Goal: Information Seeking & Learning: Check status

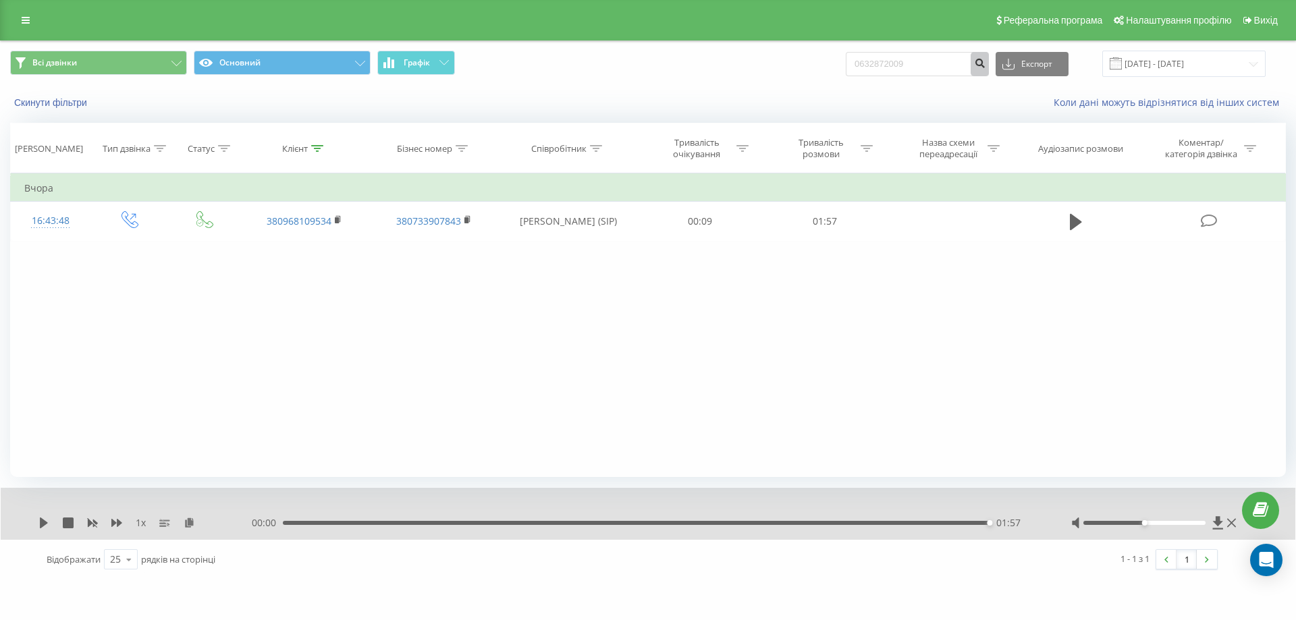
type input "0632872009"
click at [989, 57] on button "submit" at bounding box center [979, 64] width 18 height 24
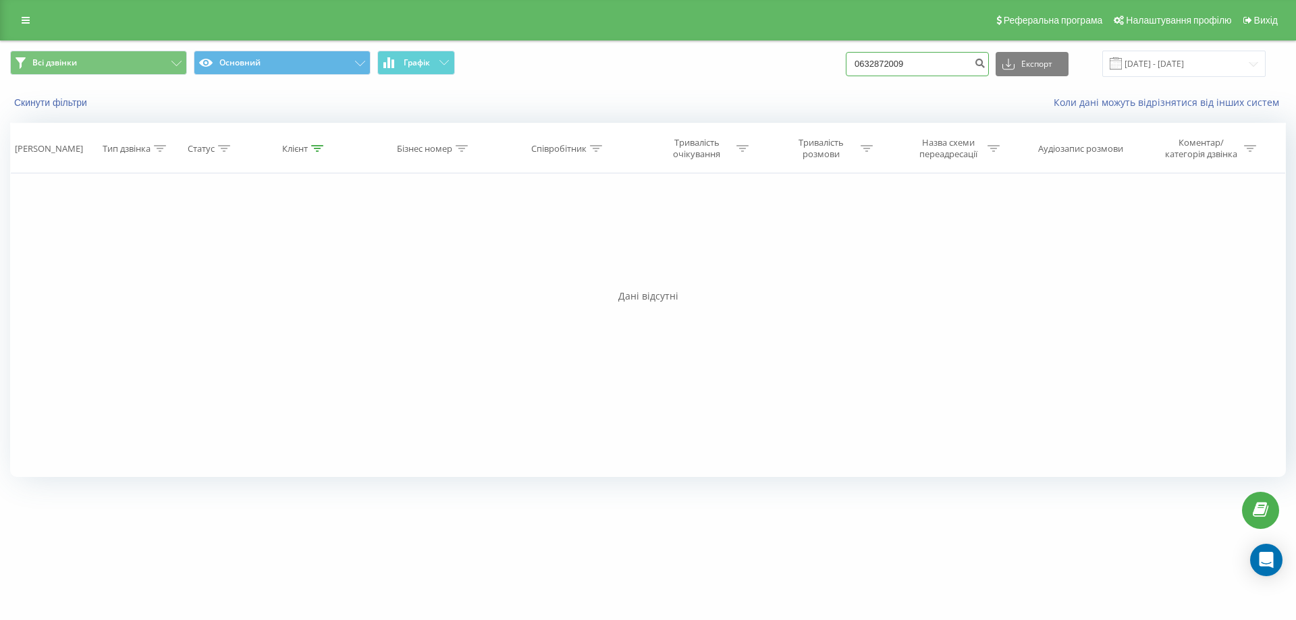
drag, startPoint x: 938, startPoint y: 63, endPoint x: 688, endPoint y: 58, distance: 249.8
click at [688, 58] on div "Всі дзвінки Основний Графік 0632872009 Експорт .csv .xls .xlsx 19.05.2025 - 19.…" at bounding box center [648, 64] width 1276 height 26
paste input "0962039267"
type input "0962039267"
click at [985, 65] on icon "submit" at bounding box center [979, 61] width 11 height 8
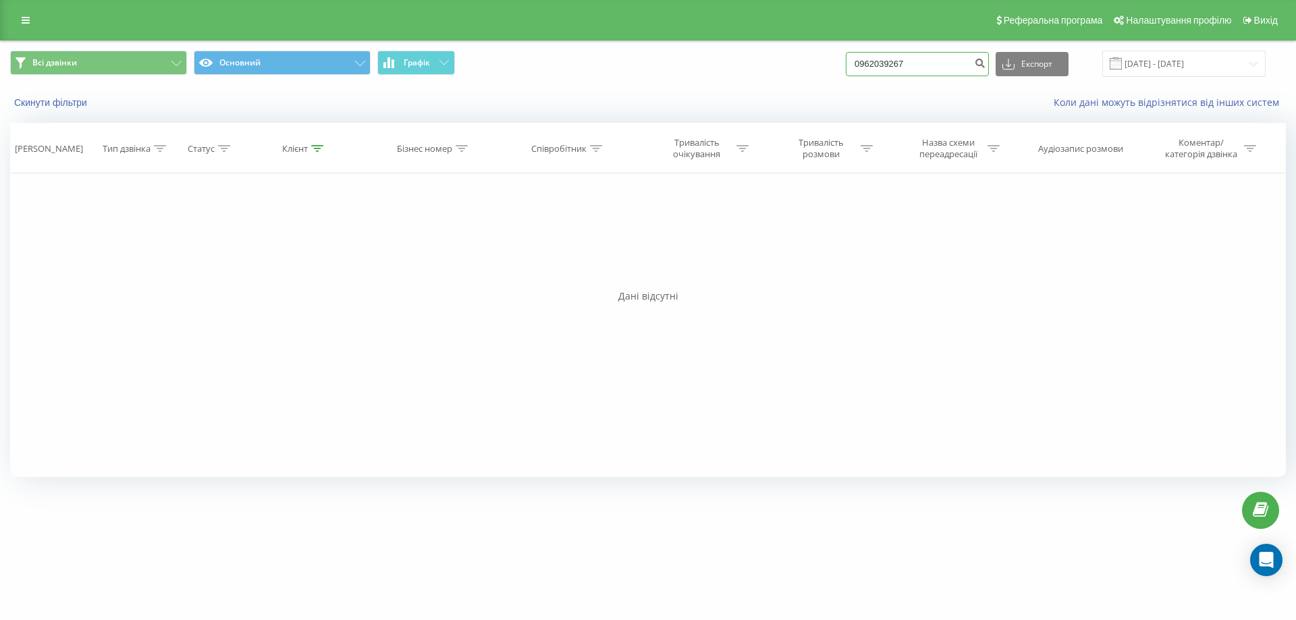
click at [813, 74] on div "Всі дзвінки Основний Графік 0962039267 Експорт .csv .xls .xlsx 19.05.2025 - 19.…" at bounding box center [648, 64] width 1276 height 26
paste input "380977979970"
type input "380977979970"
click at [985, 65] on icon "submit" at bounding box center [979, 61] width 11 height 8
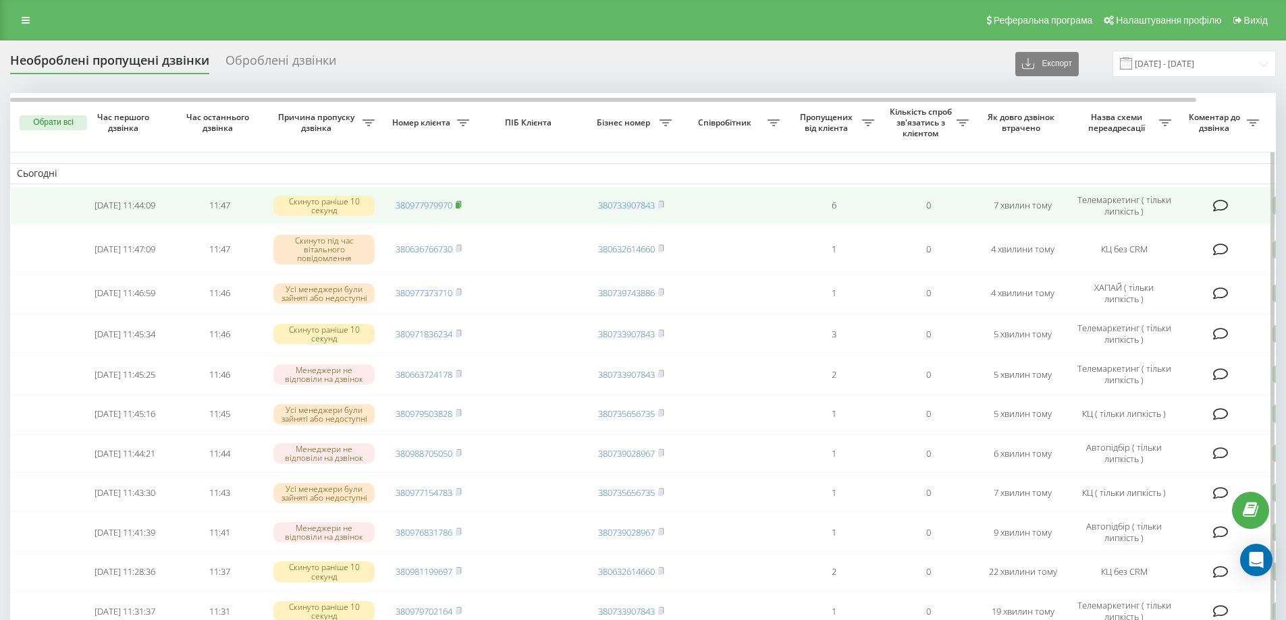
click at [459, 204] on rect at bounding box center [458, 205] width 4 height 6
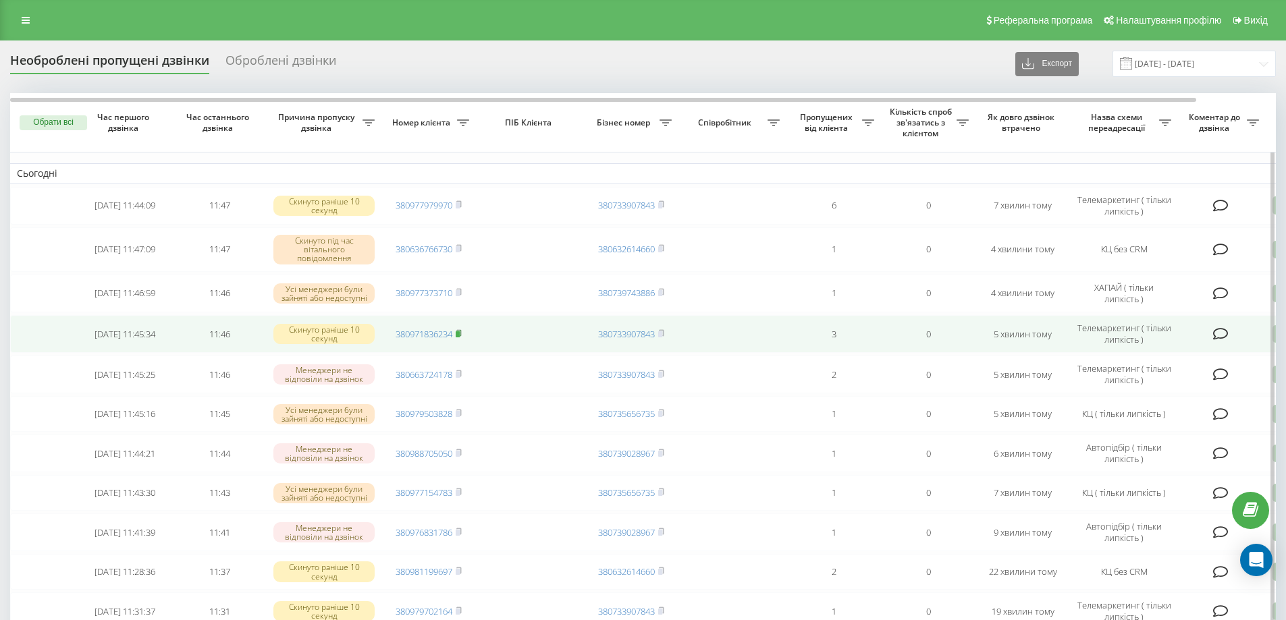
click at [458, 333] on rect at bounding box center [458, 334] width 4 height 6
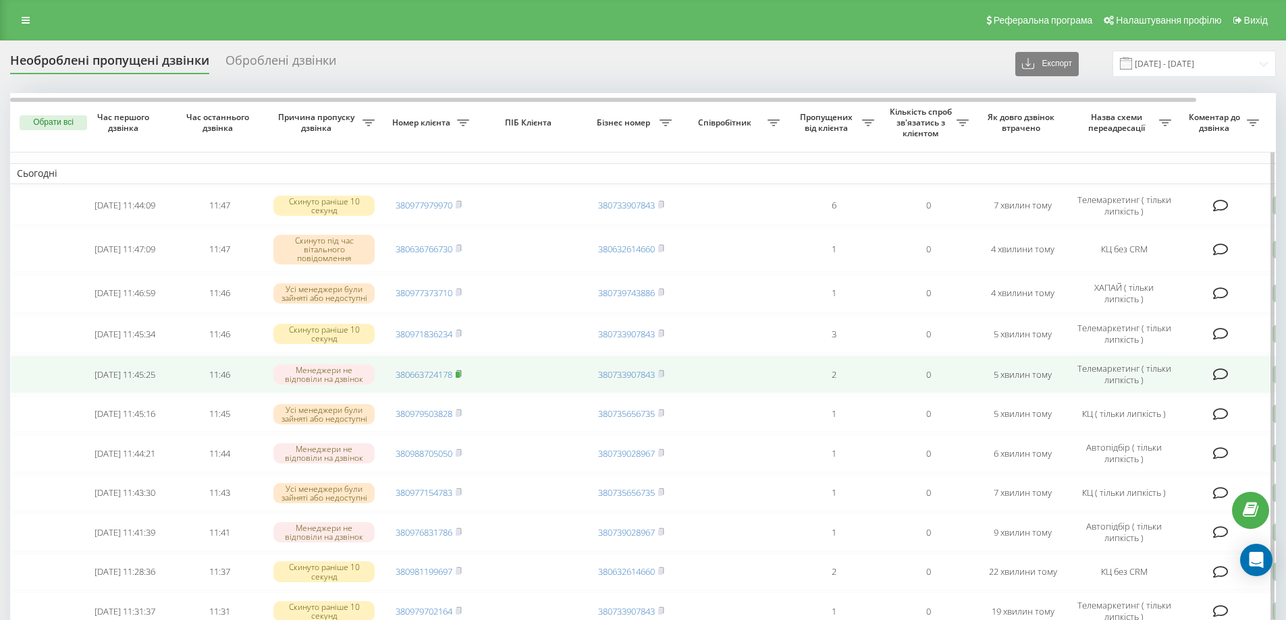
click at [458, 371] on icon at bounding box center [459, 374] width 6 height 8
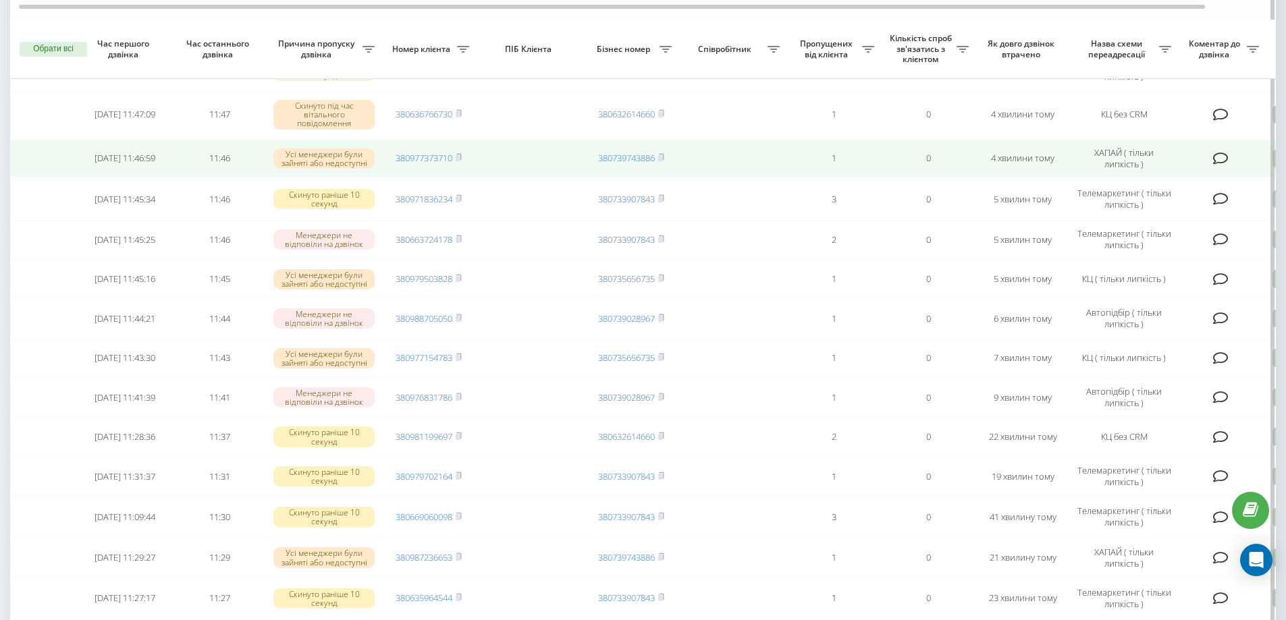
scroll to position [202, 0]
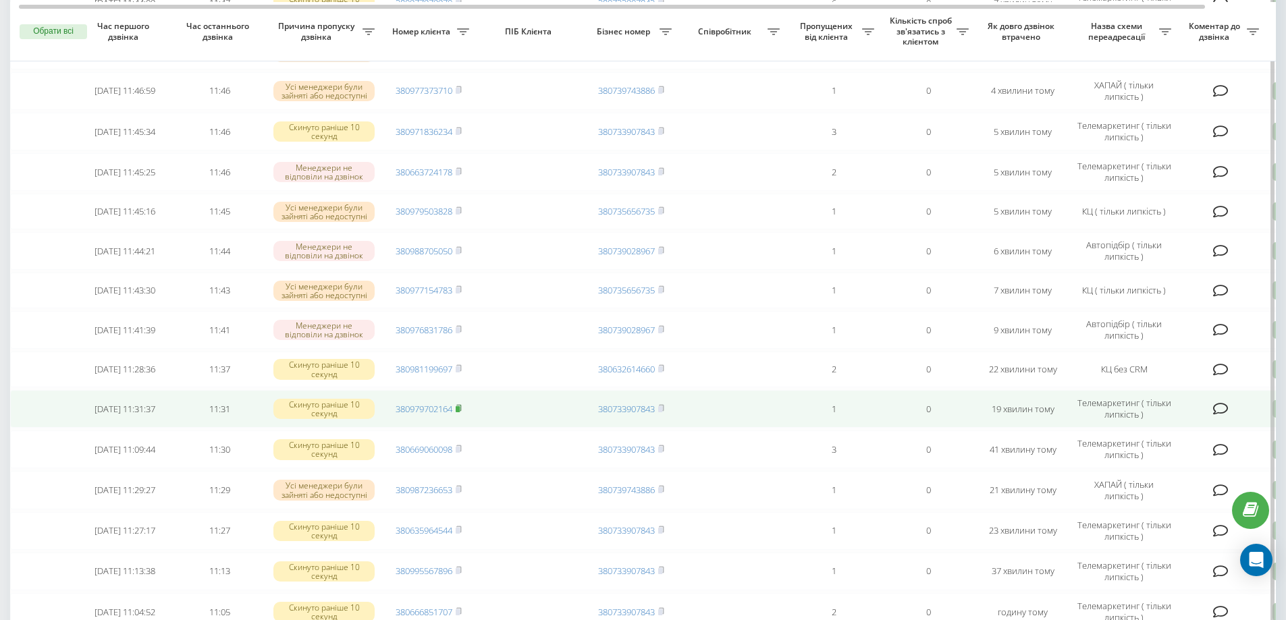
click at [462, 412] on icon at bounding box center [459, 408] width 6 height 8
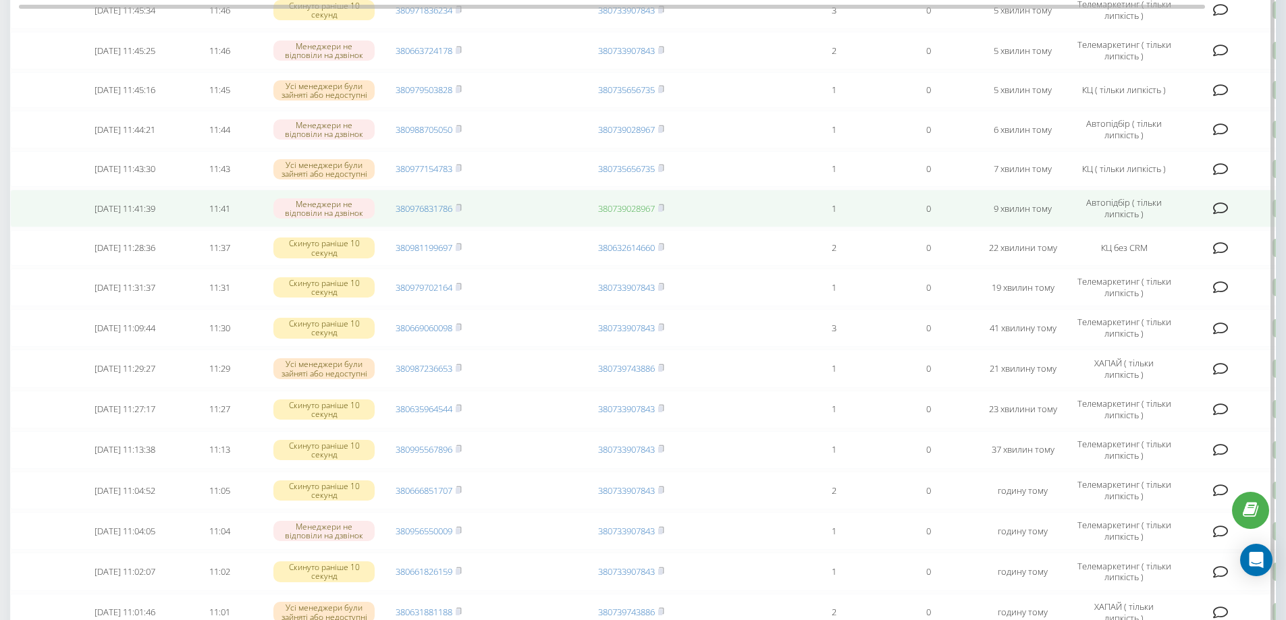
scroll to position [337, 0]
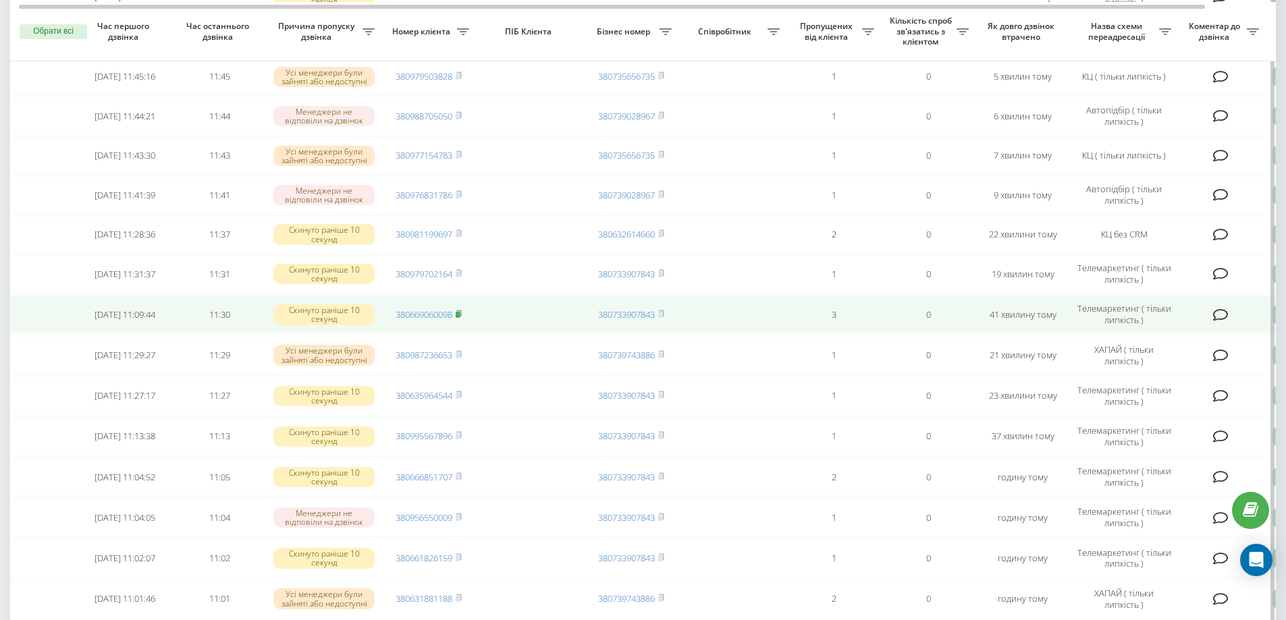
click at [458, 318] on rect at bounding box center [458, 315] width 4 height 6
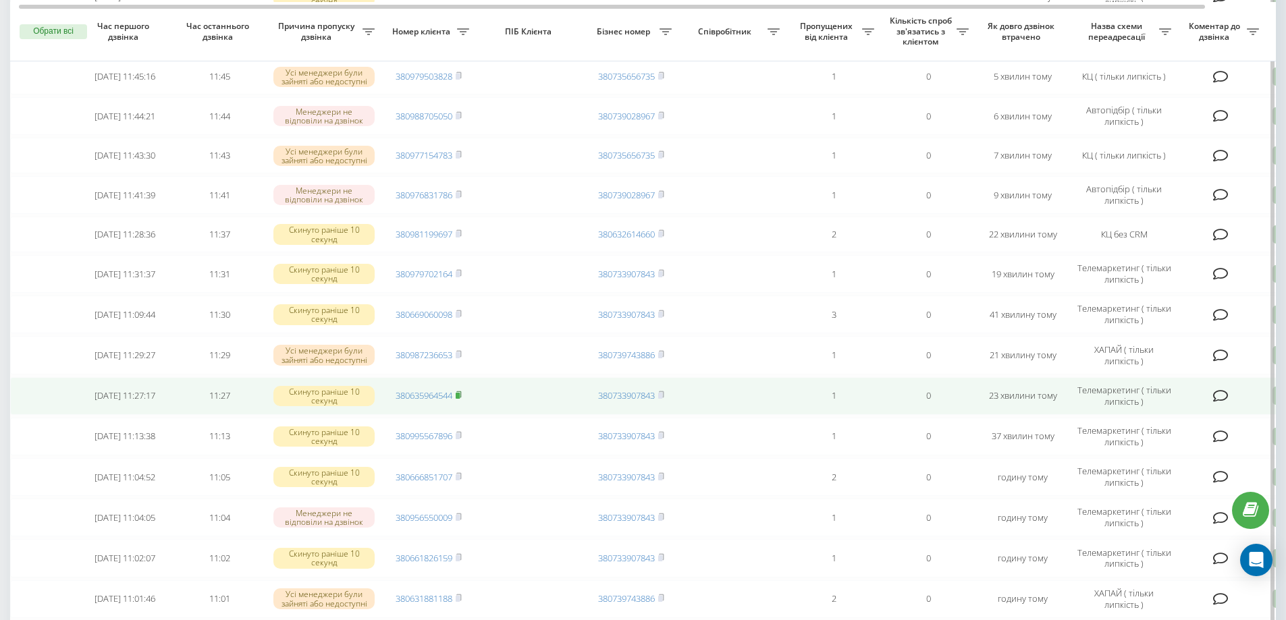
click at [460, 398] on icon at bounding box center [459, 395] width 6 height 8
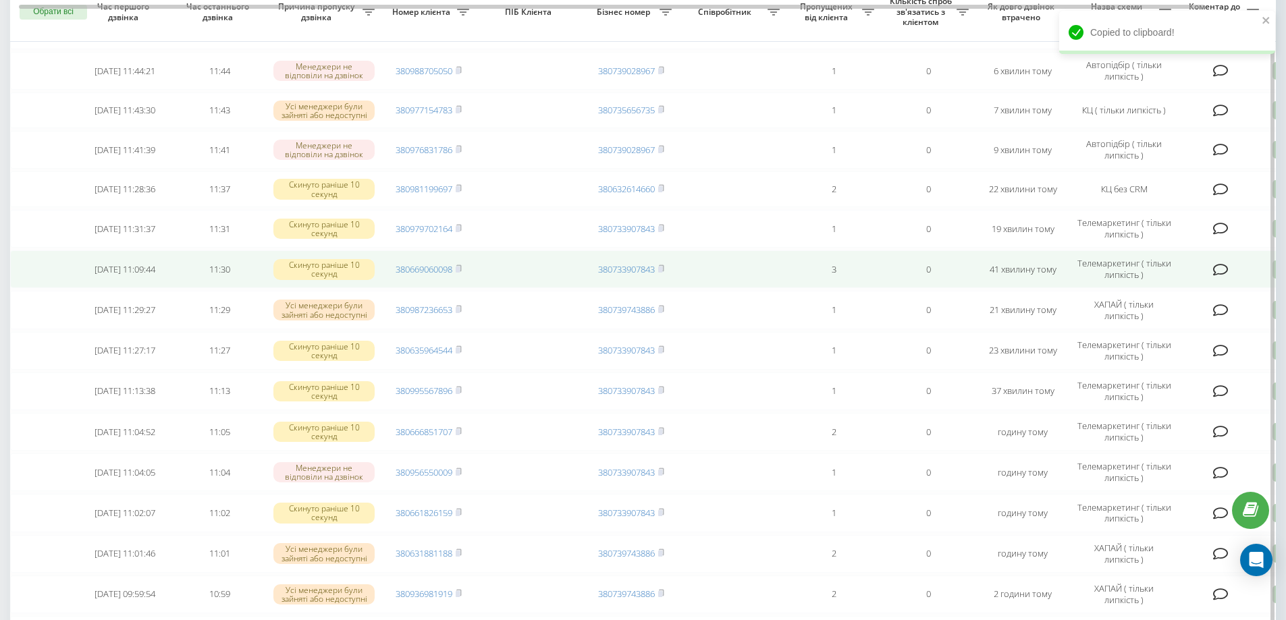
scroll to position [405, 0]
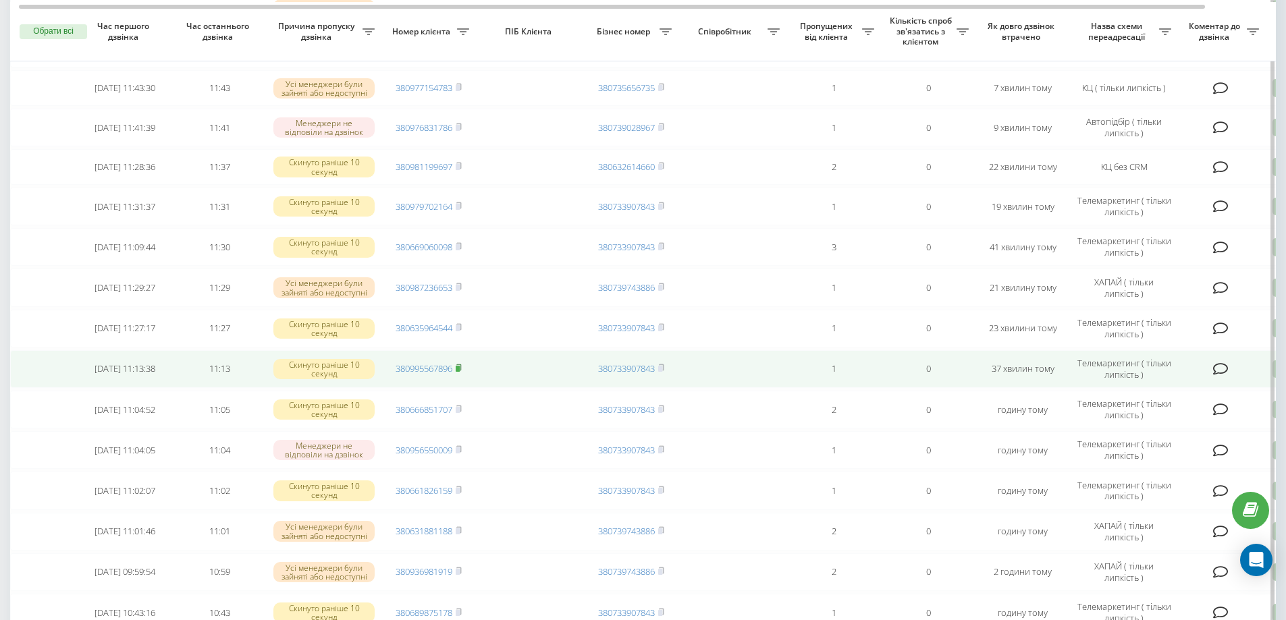
click at [458, 372] on rect at bounding box center [458, 369] width 4 height 6
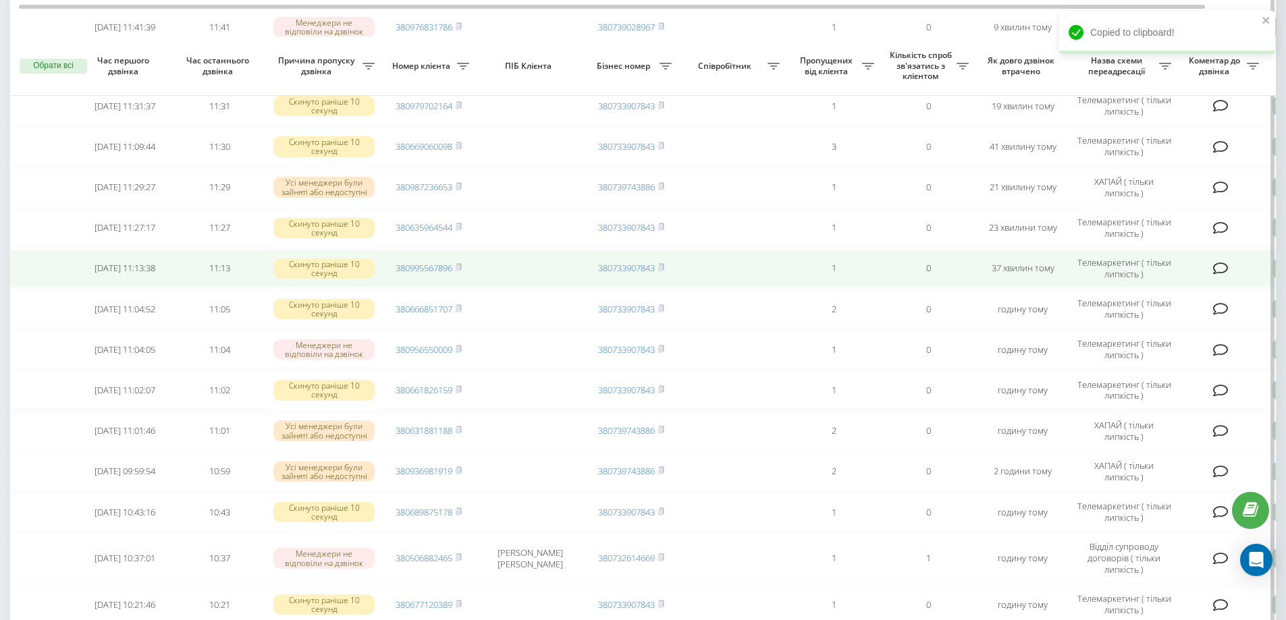
scroll to position [540, 0]
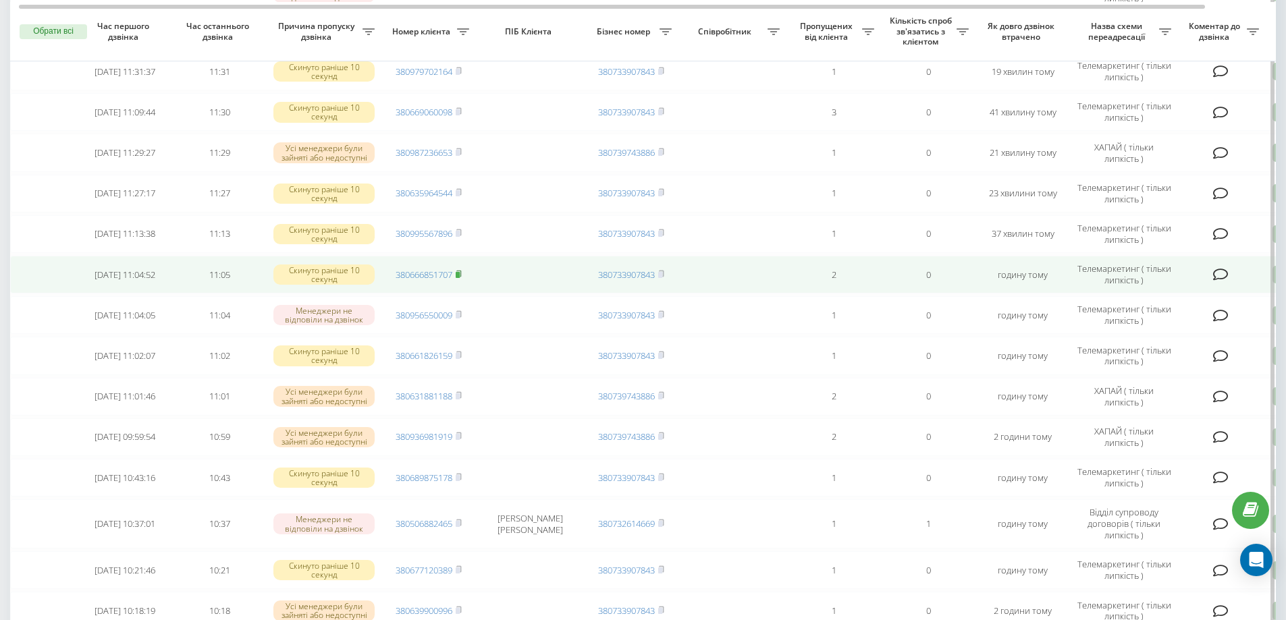
click at [460, 278] on rect at bounding box center [458, 275] width 4 height 6
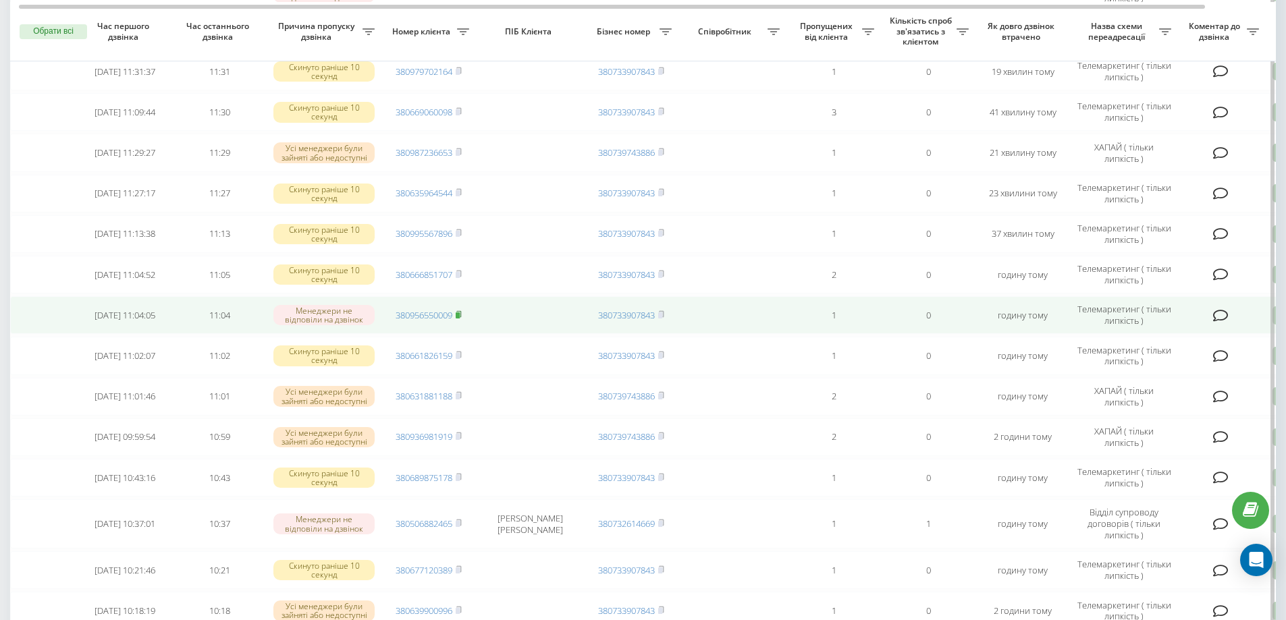
click at [458, 319] on icon at bounding box center [459, 314] width 6 height 8
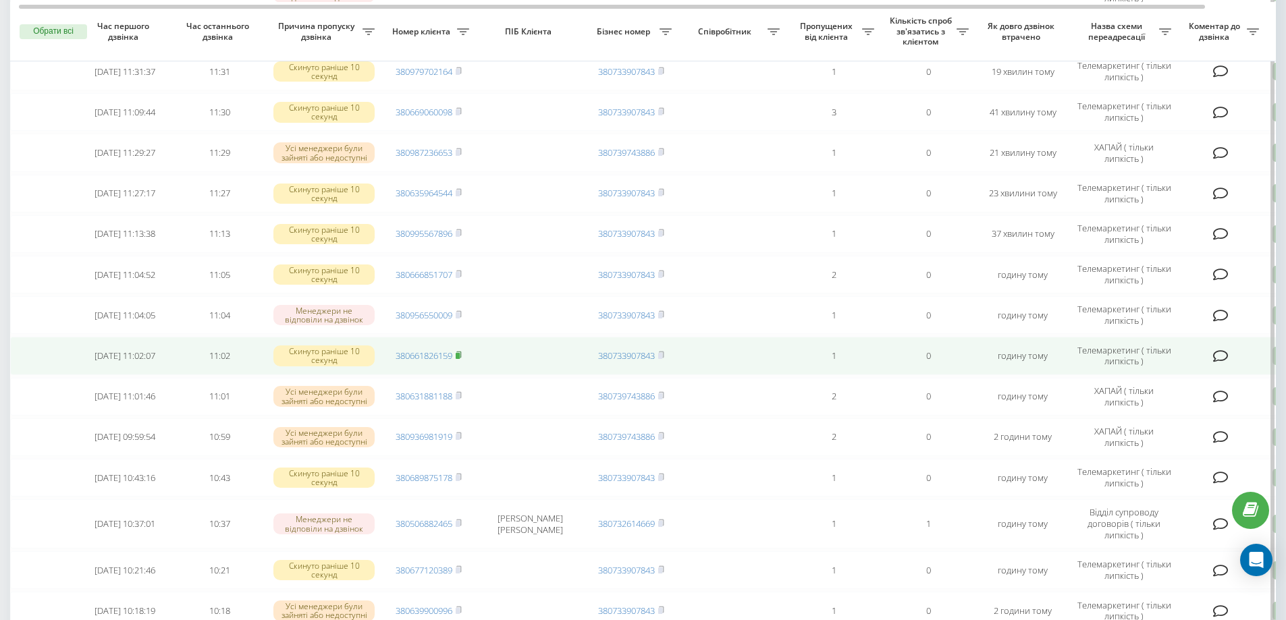
click at [460, 359] on icon at bounding box center [459, 355] width 6 height 8
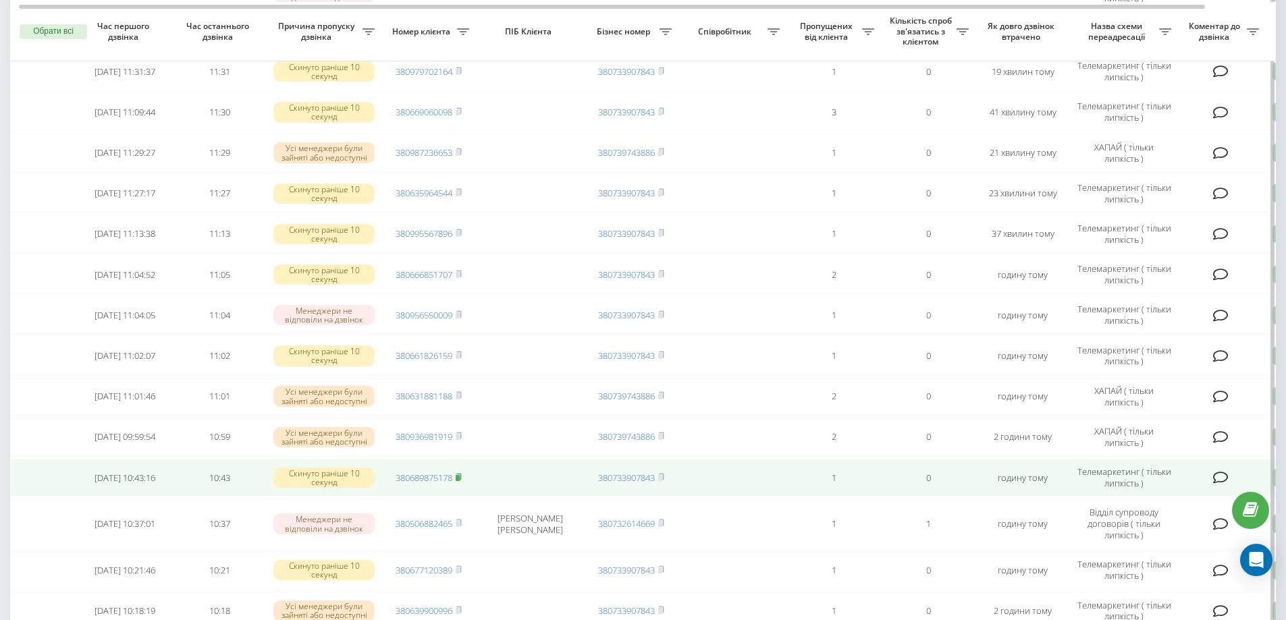
click at [460, 481] on rect at bounding box center [458, 478] width 4 height 6
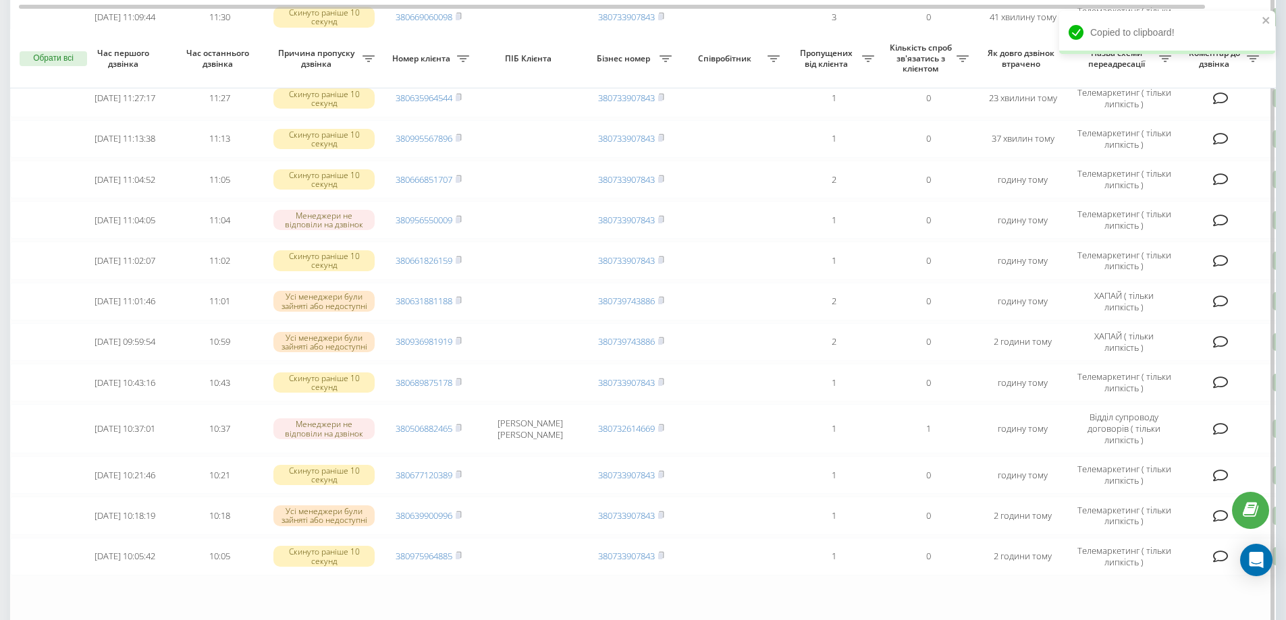
scroll to position [675, 0]
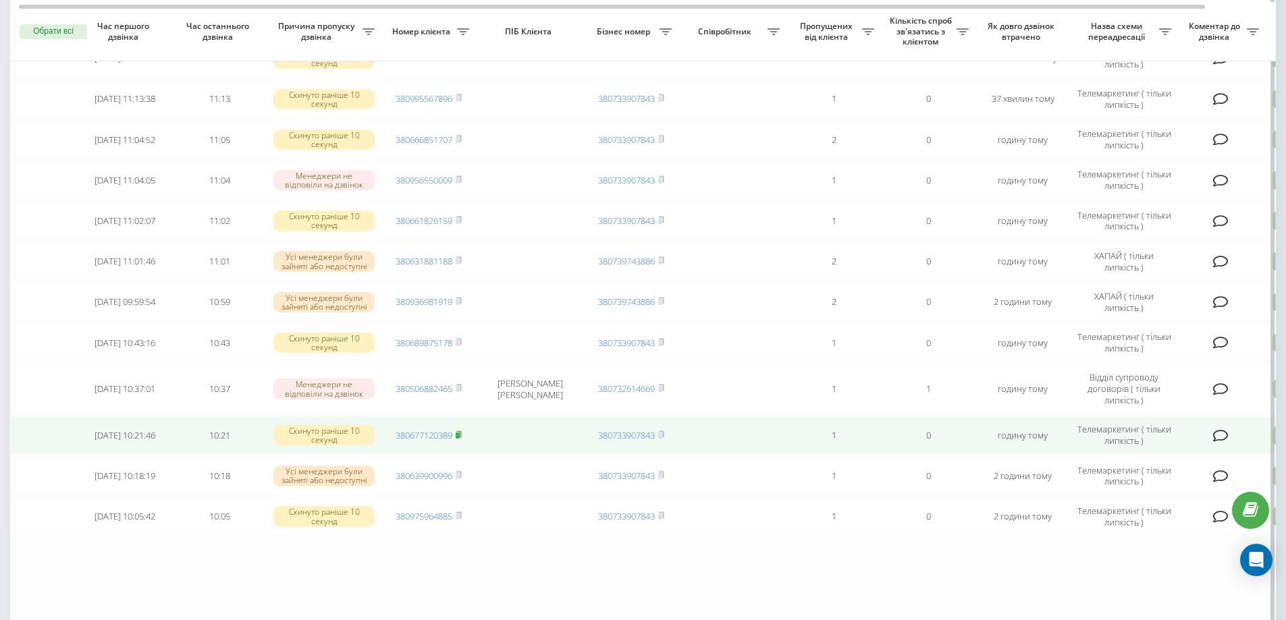
click at [460, 439] on rect at bounding box center [458, 436] width 4 height 6
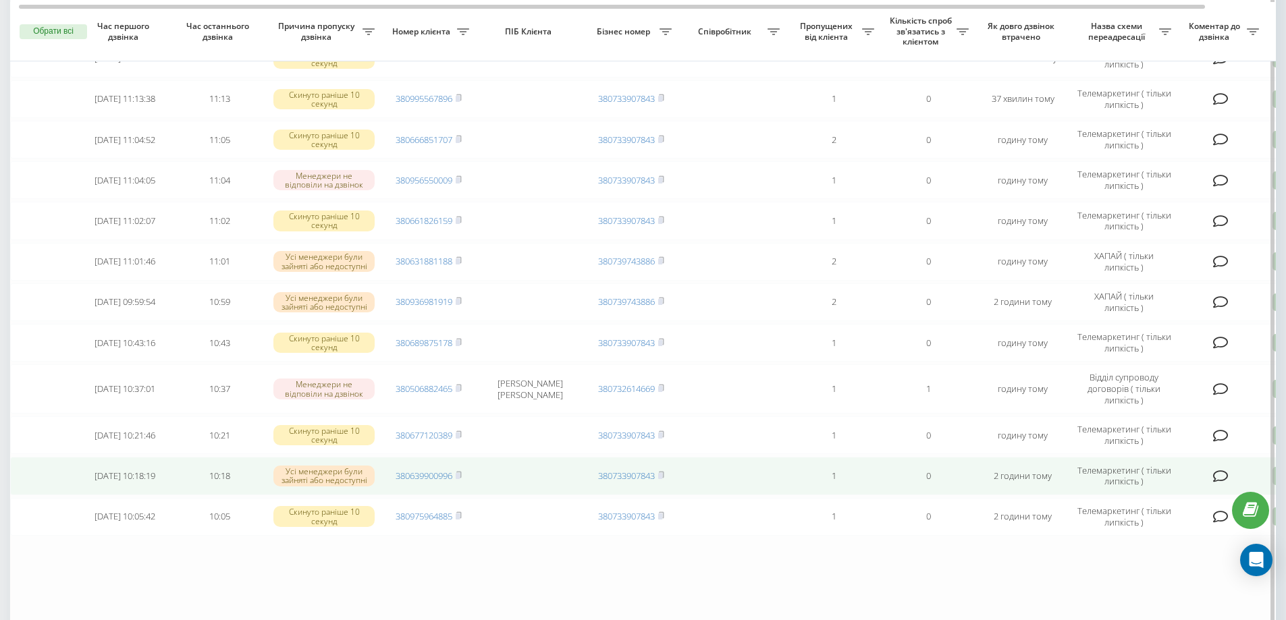
click at [455, 482] on span "380639900996" at bounding box center [428, 476] width 66 height 12
click at [460, 479] on rect at bounding box center [458, 476] width 4 height 6
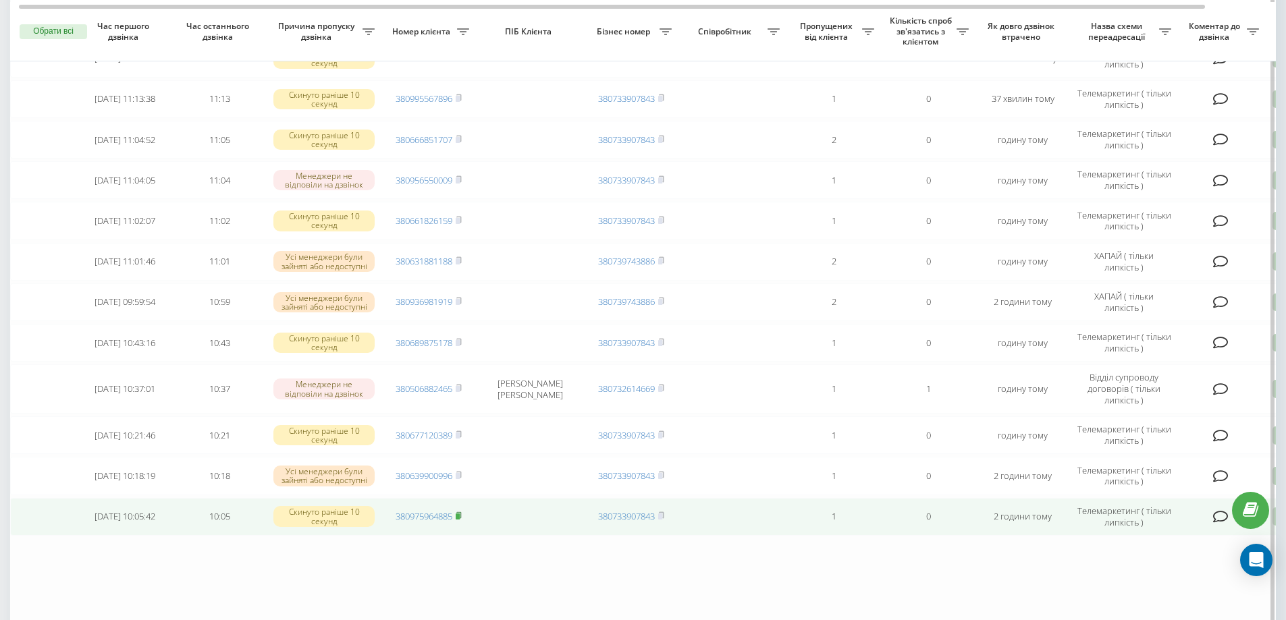
click at [462, 518] on span at bounding box center [459, 516] width 6 height 12
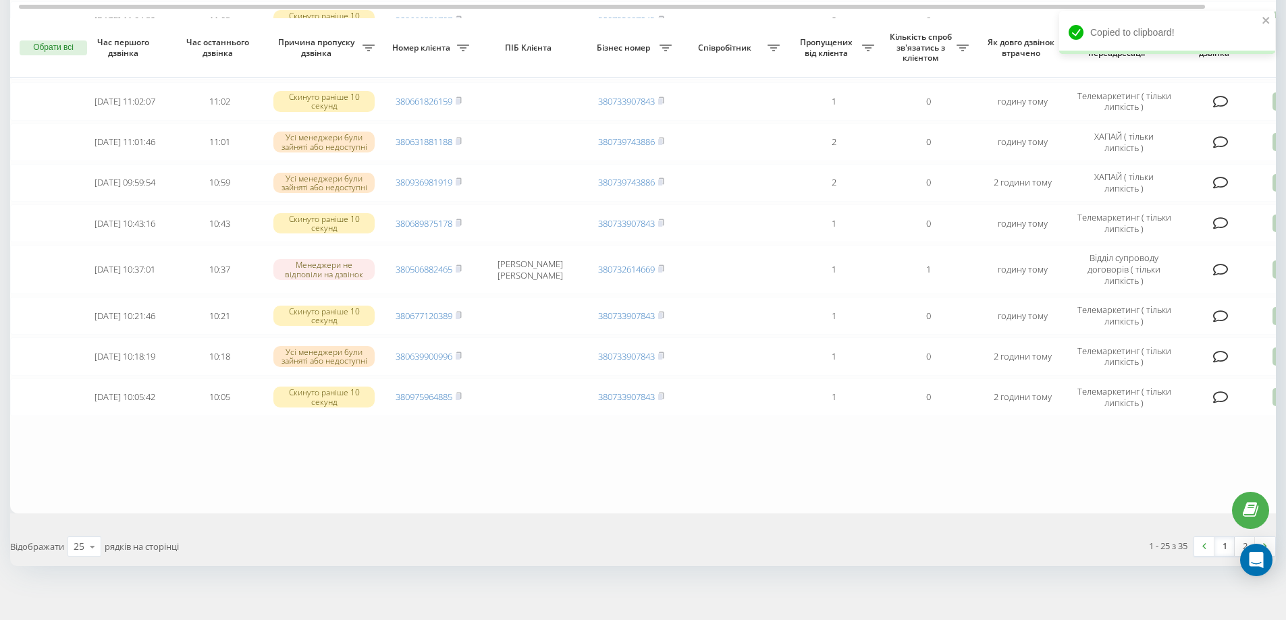
scroll to position [811, 0]
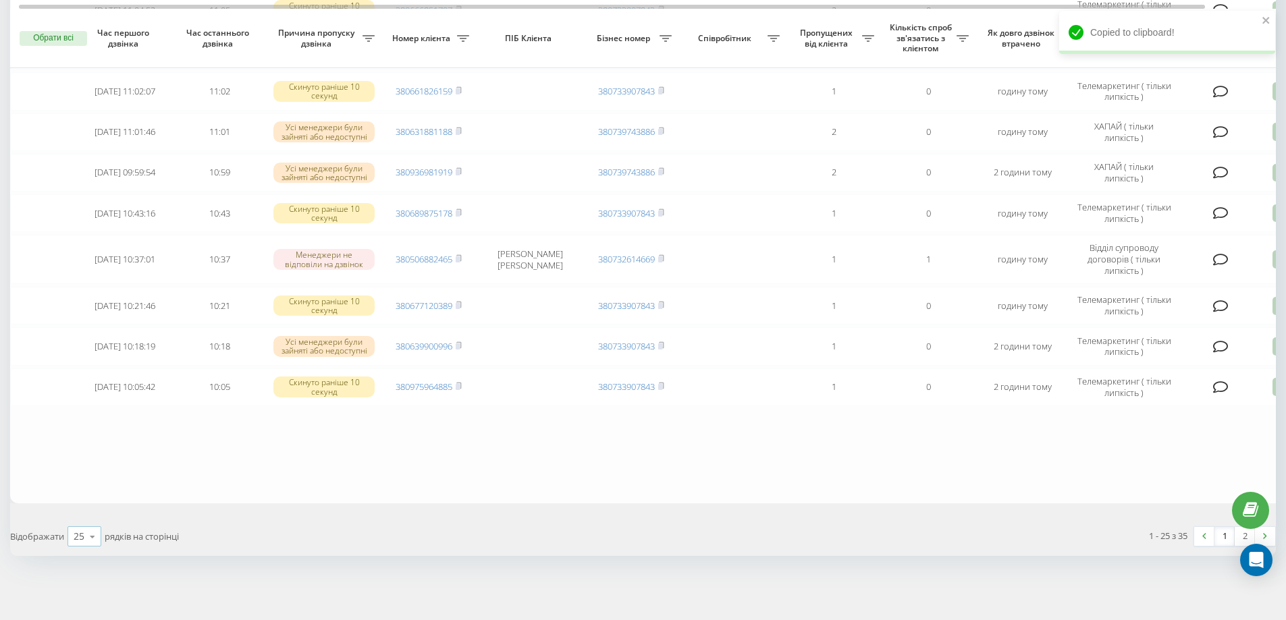
click at [97, 535] on icon at bounding box center [92, 537] width 20 height 26
click at [87, 500] on div "50" at bounding box center [84, 498] width 32 height 20
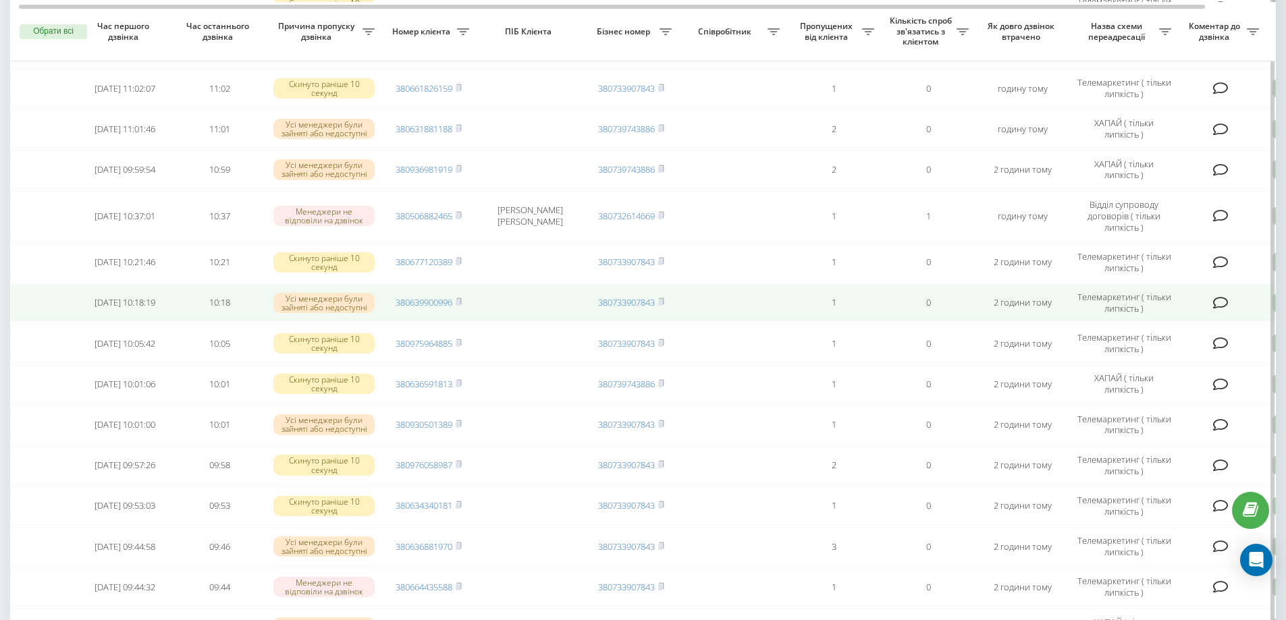
scroll to position [742, 0]
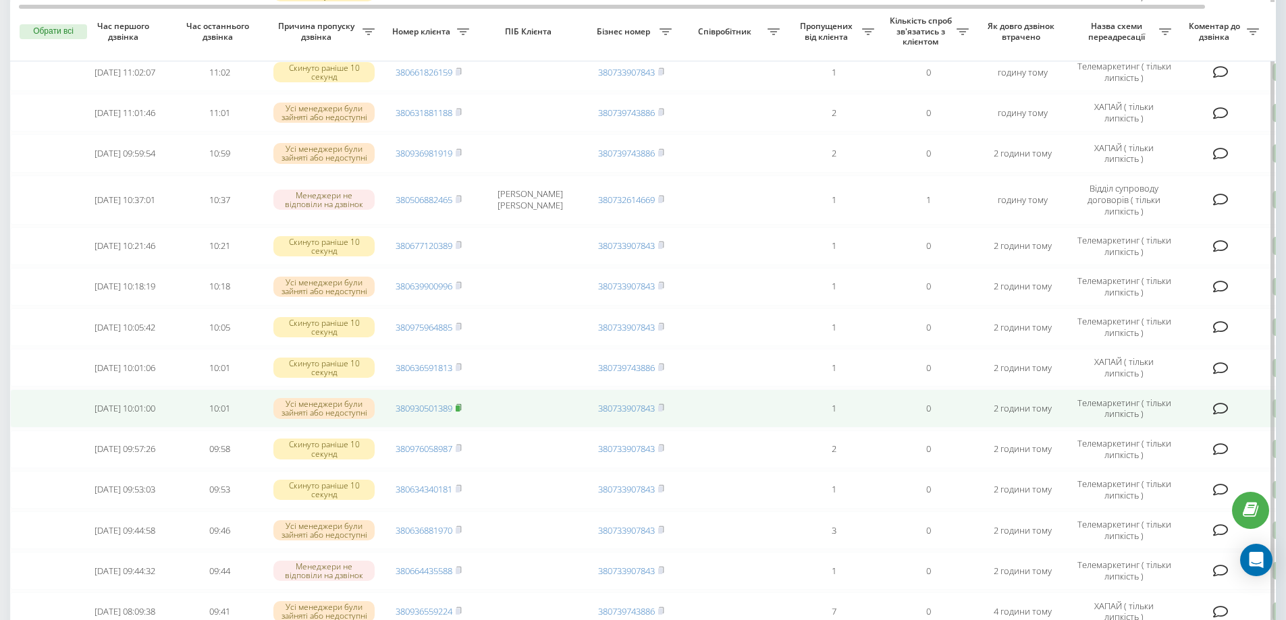
click at [460, 412] on rect at bounding box center [458, 409] width 4 height 6
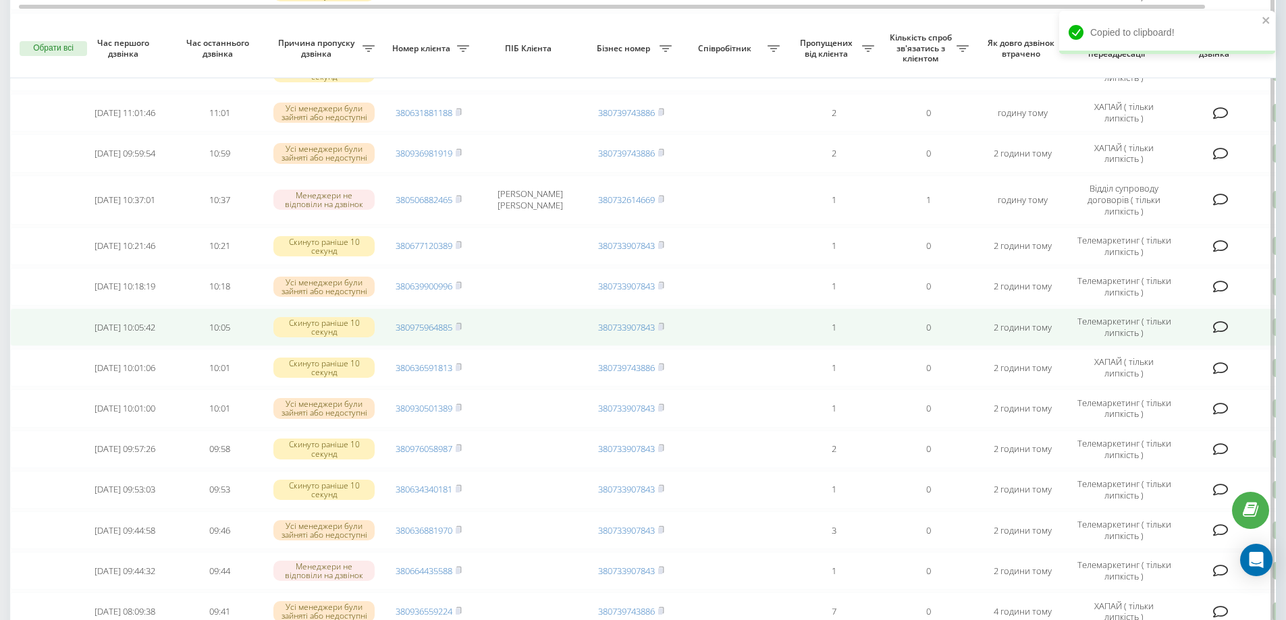
scroll to position [877, 0]
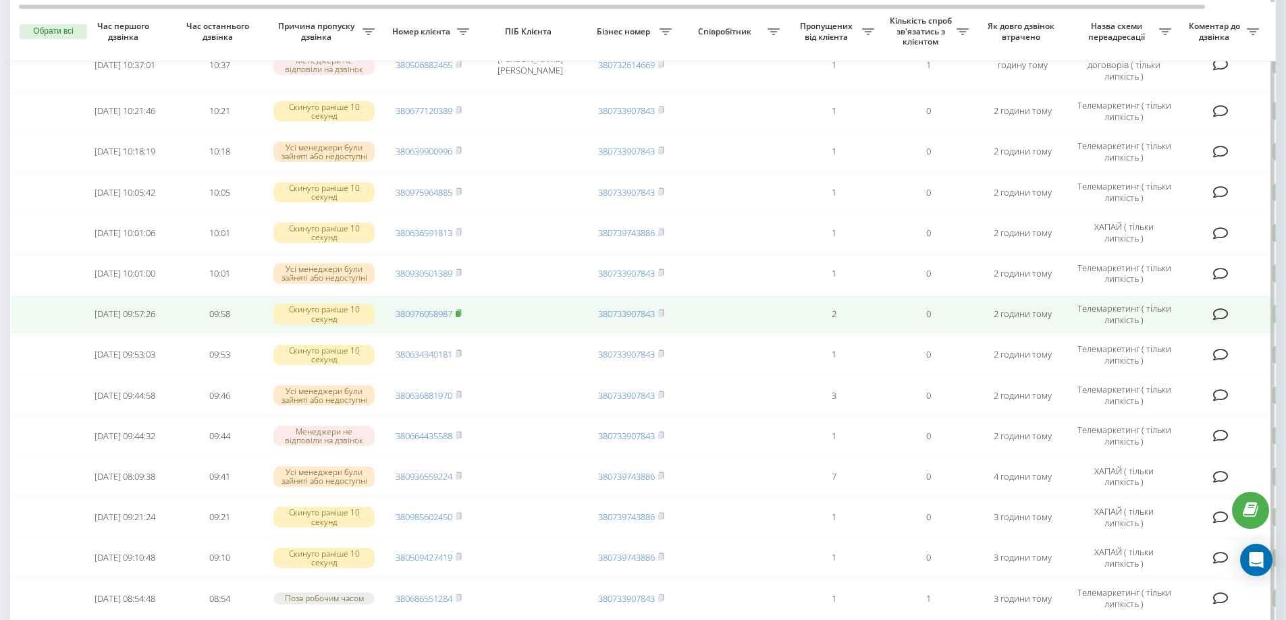
click at [459, 317] on rect at bounding box center [458, 314] width 4 height 6
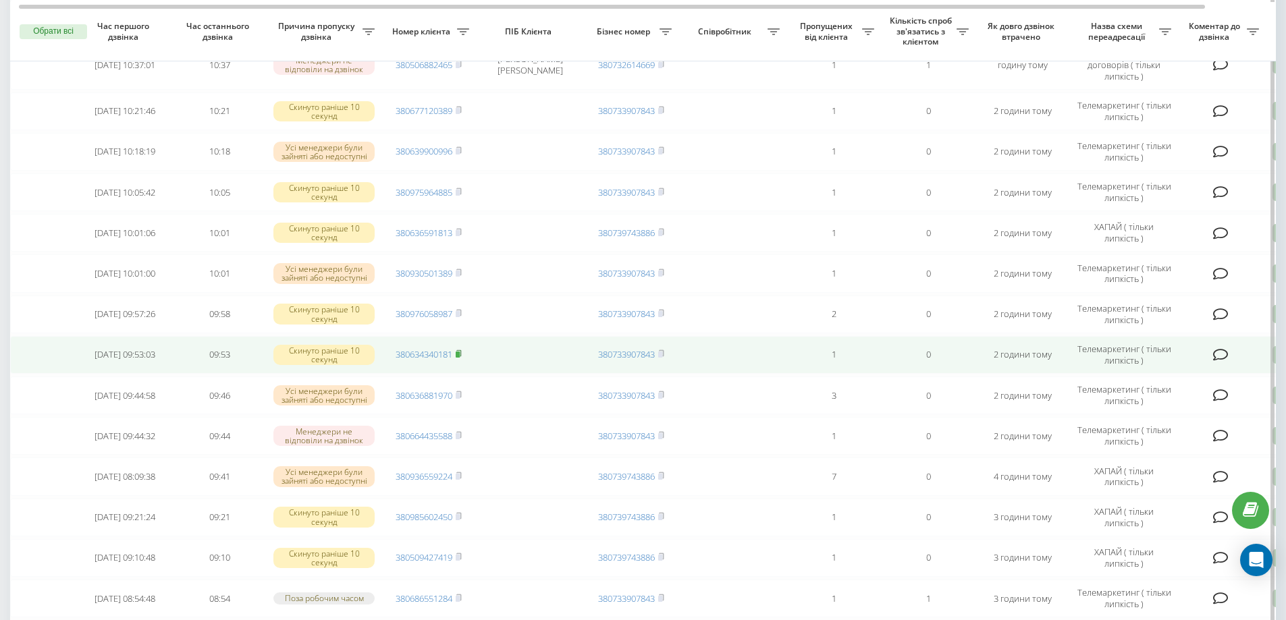
click at [460, 358] on rect at bounding box center [458, 355] width 4 height 6
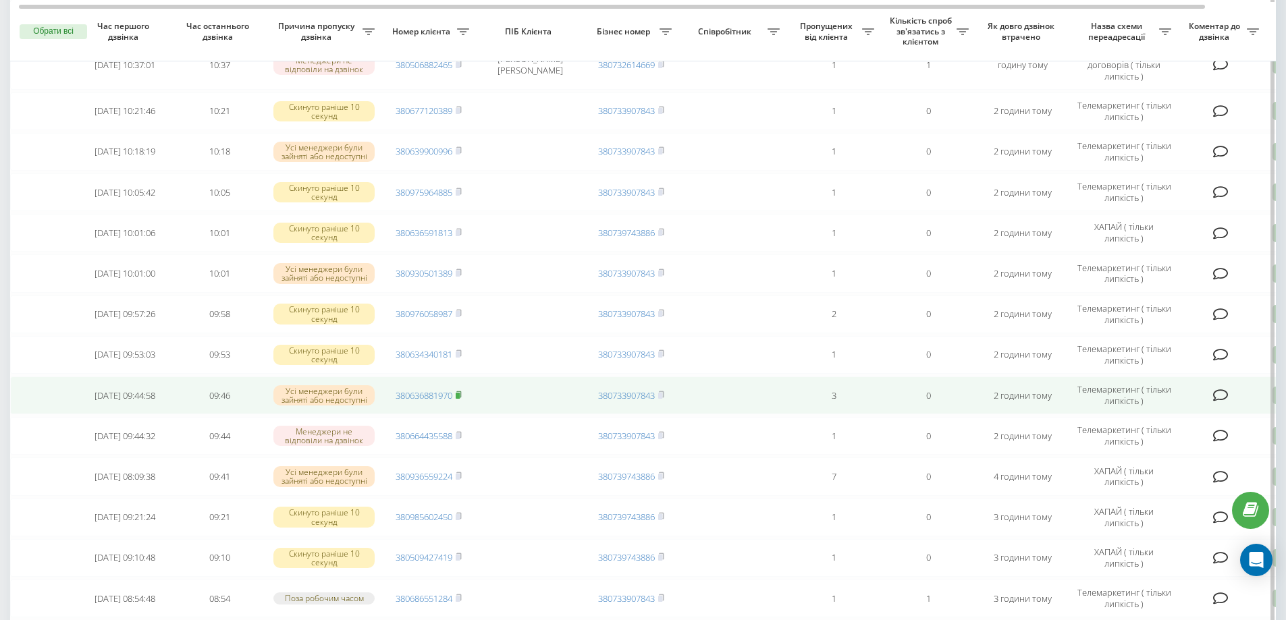
click at [460, 399] on rect at bounding box center [458, 396] width 4 height 6
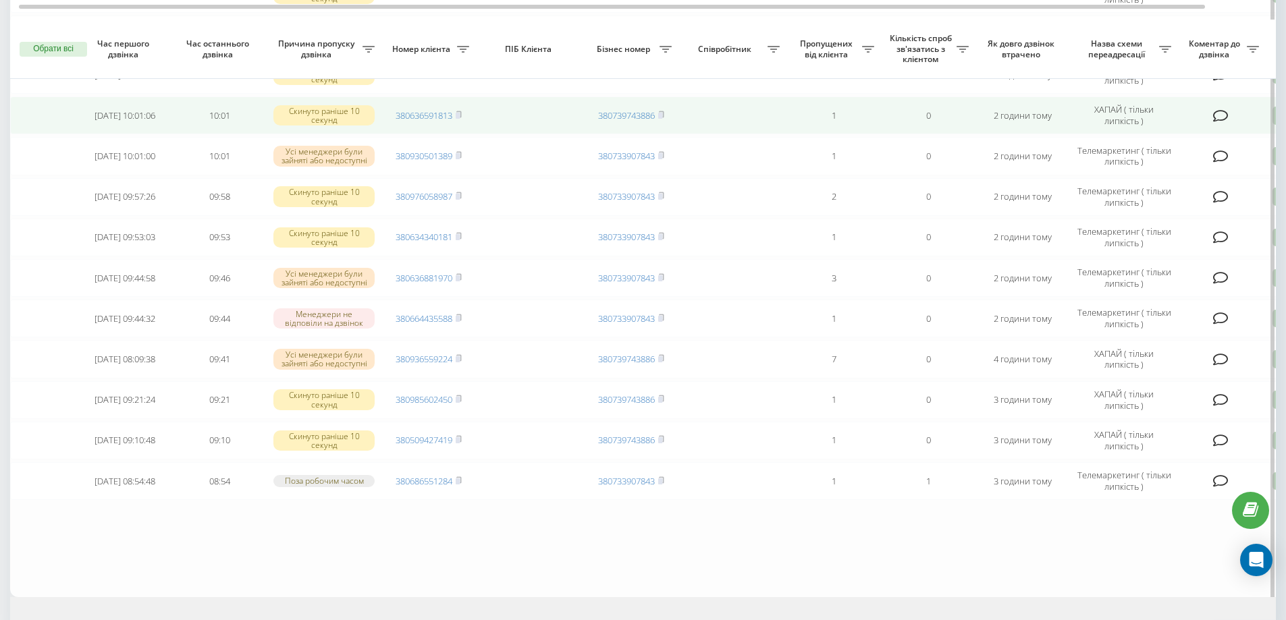
scroll to position [1012, 0]
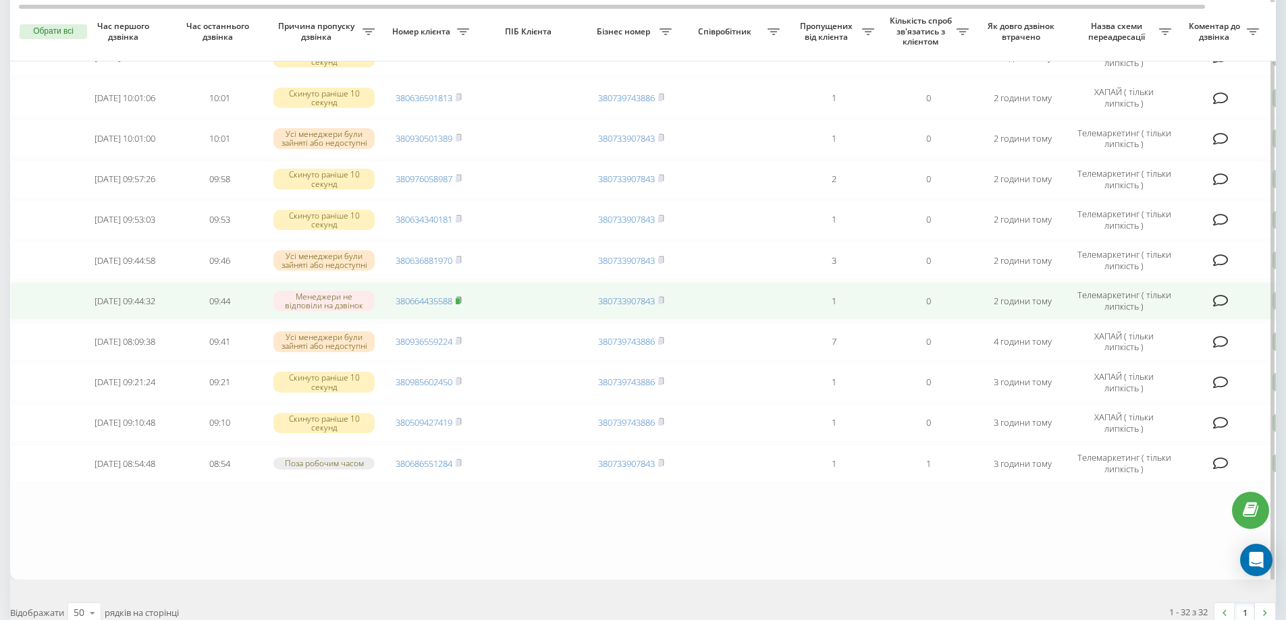
click at [460, 304] on rect at bounding box center [458, 301] width 4 height 6
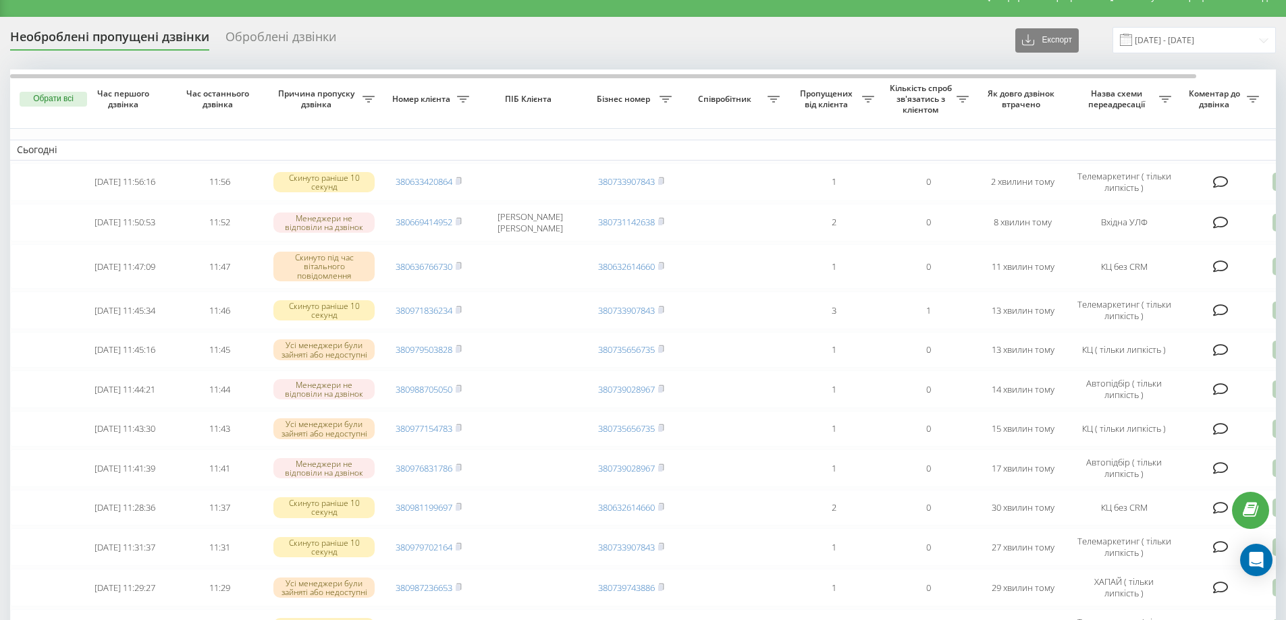
scroll to position [0, 0]
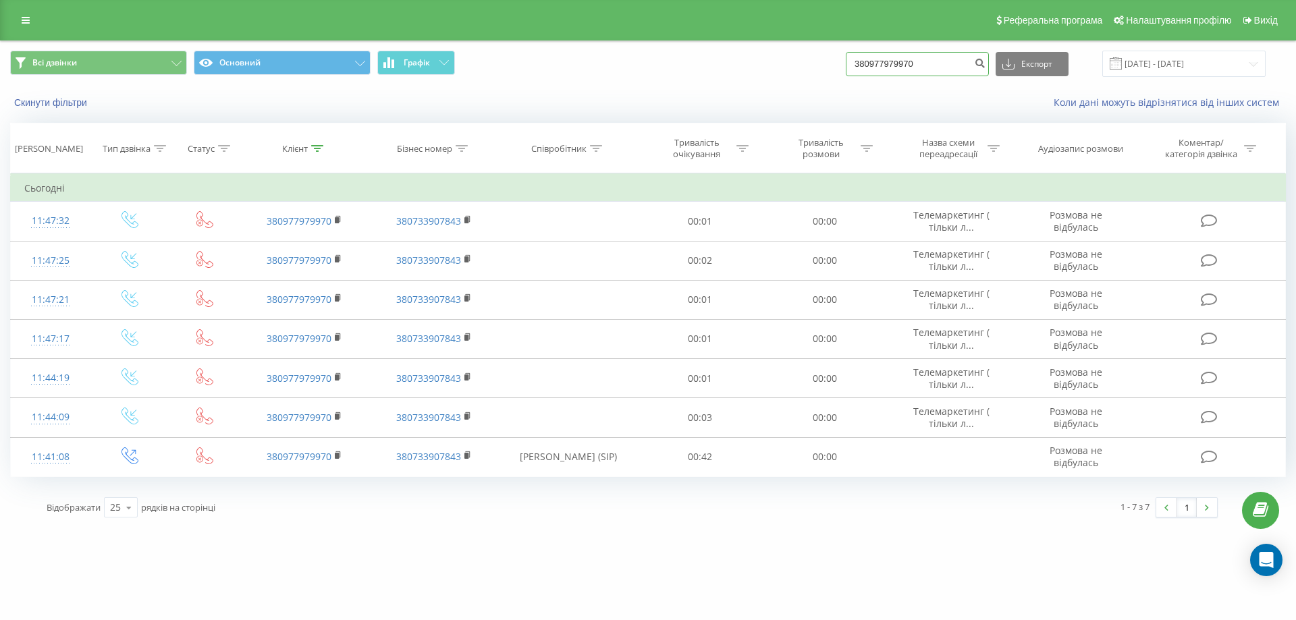
drag, startPoint x: 958, startPoint y: 65, endPoint x: 804, endPoint y: 61, distance: 153.9
click at [804, 61] on div "Всі дзвінки Основний Графік 380977979970 Експорт .csv .xls .xlsx 19.05.2025 - 1…" at bounding box center [648, 64] width 1276 height 26
paste input "380971836234"
type input "380971836234"
click at [985, 65] on icon "submit" at bounding box center [979, 61] width 11 height 8
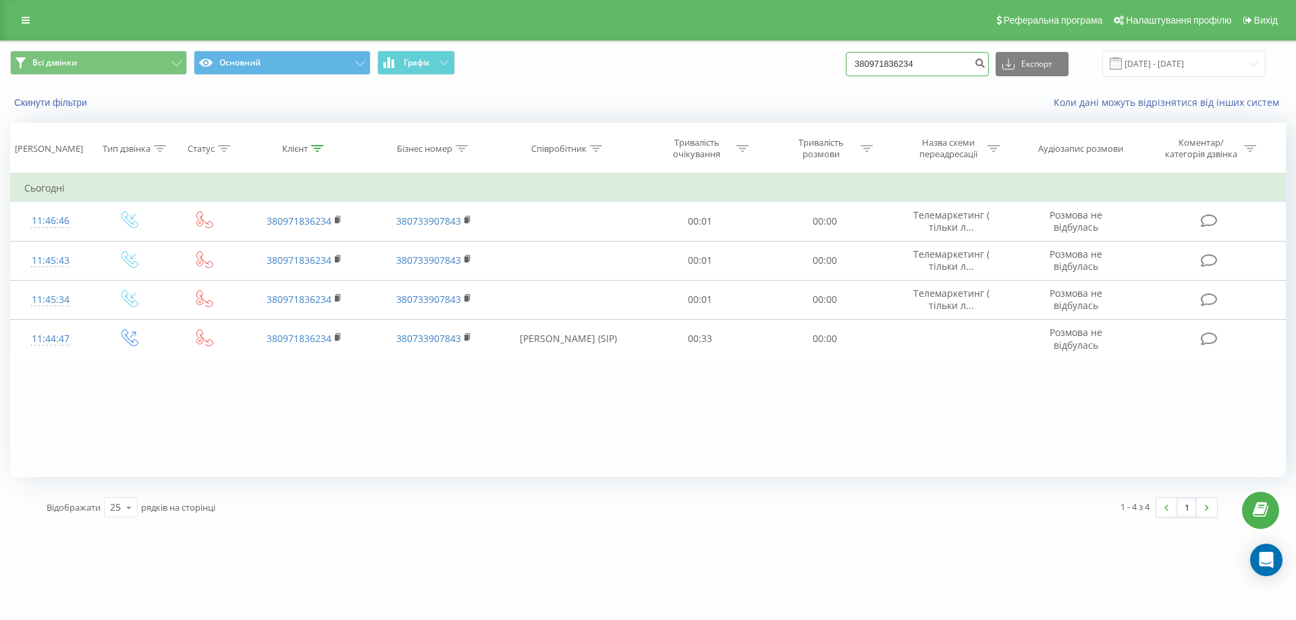
drag, startPoint x: 952, startPoint y: 60, endPoint x: 779, endPoint y: 81, distance: 174.0
click at [779, 81] on div "Всі дзвінки Основний Графік 380971836234 Експорт .csv .xls .xlsx [DATE] - [DATE]" at bounding box center [648, 63] width 1294 height 45
paste input "380663724178"
type input "380663724178"
click at [986, 66] on button "submit" at bounding box center [979, 64] width 18 height 24
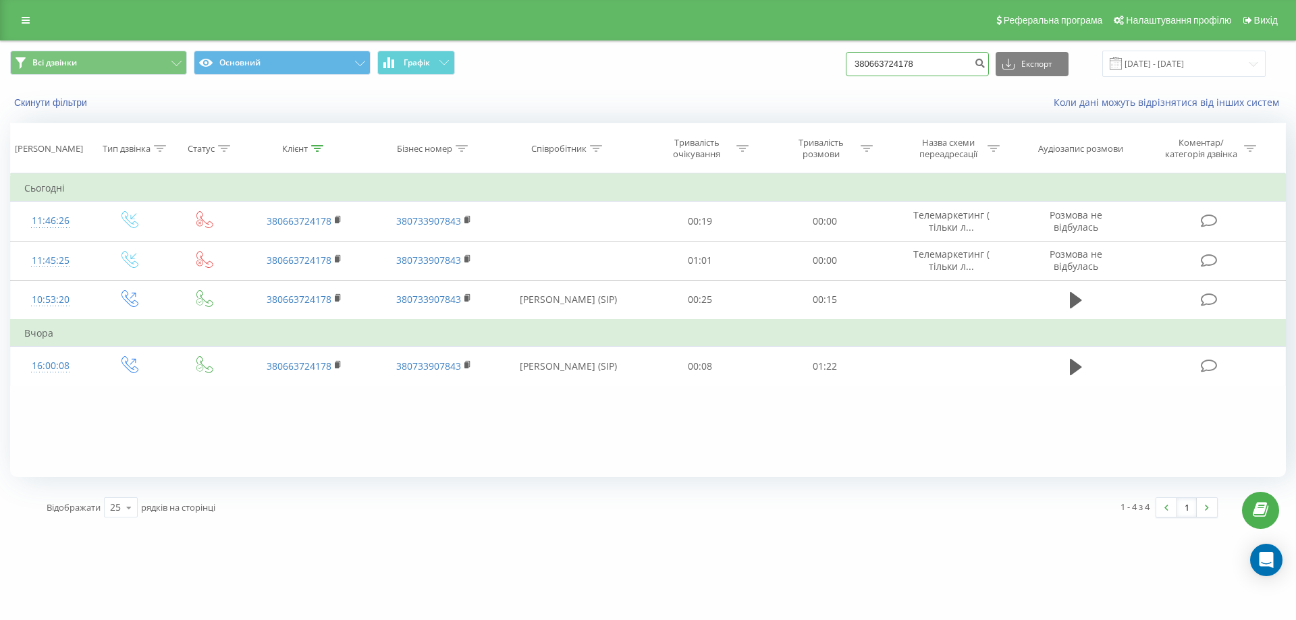
drag, startPoint x: 946, startPoint y: 68, endPoint x: 813, endPoint y: 93, distance: 135.3
click at [813, 93] on div "Всі дзвінки Основний Графік 380663724178 Експорт .csv .xls .xlsx [DATE] - [DATE…" at bounding box center [648, 80] width 1294 height 78
paste input "380979702164"
type input "380979702164"
click at [985, 61] on icon "submit" at bounding box center [979, 61] width 11 height 8
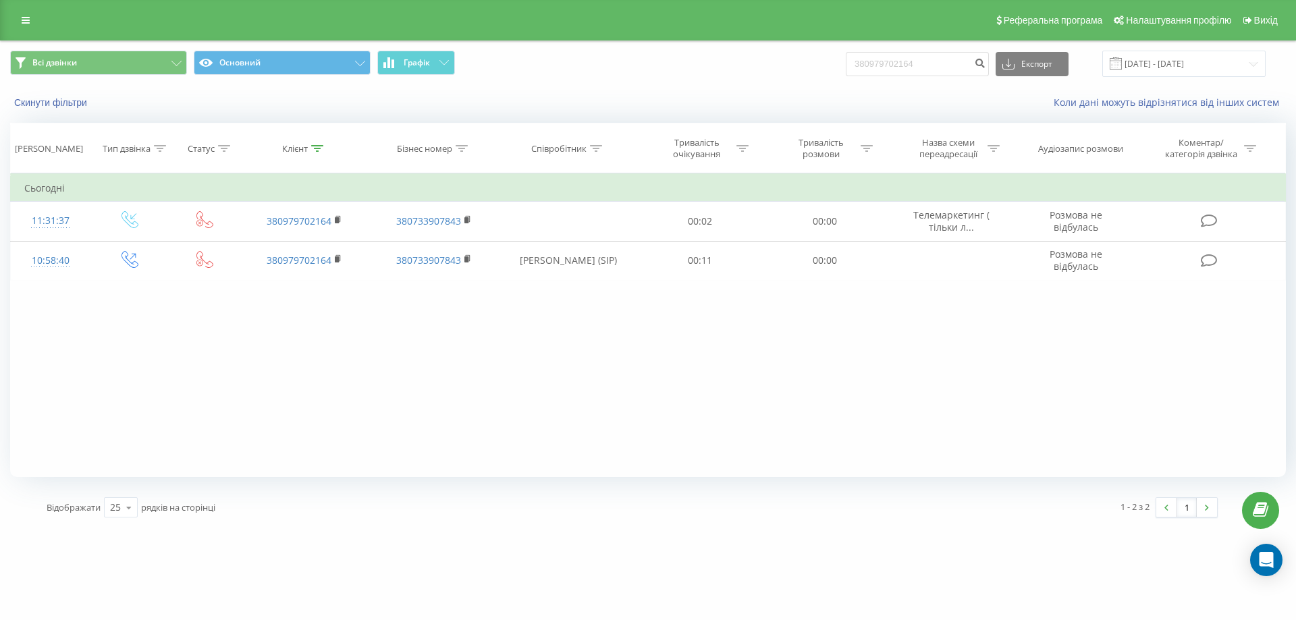
click at [513, 614] on div "ulf.ua 380979702164 Проекти ulf.ua Дашборд Центр звернень Журнал дзвінків Журна…" at bounding box center [648, 310] width 1296 height 620
drag, startPoint x: 948, startPoint y: 65, endPoint x: 827, endPoint y: 59, distance: 121.0
click at [827, 59] on div "Всі дзвінки Основний Графік 380979702164 Експорт .csv .xls .xlsx 19.05.2025 - 1…" at bounding box center [648, 64] width 1276 height 26
paste input "380669060098"
type input "380669060098"
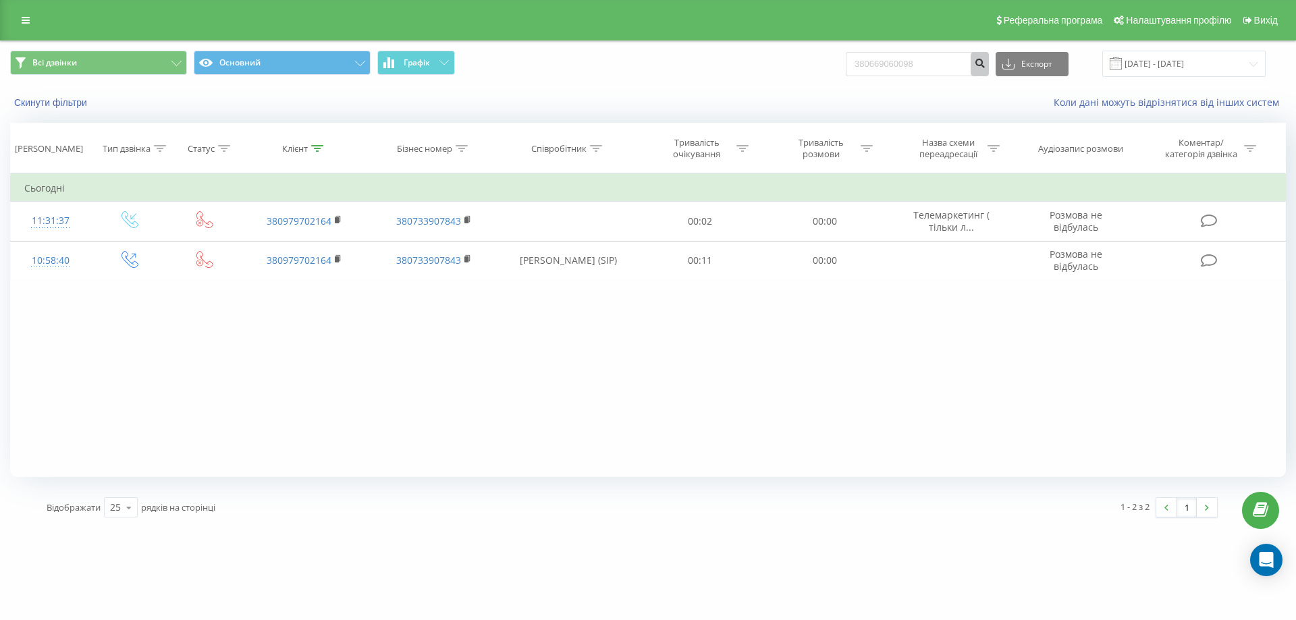
click at [985, 63] on icon "submit" at bounding box center [979, 61] width 11 height 8
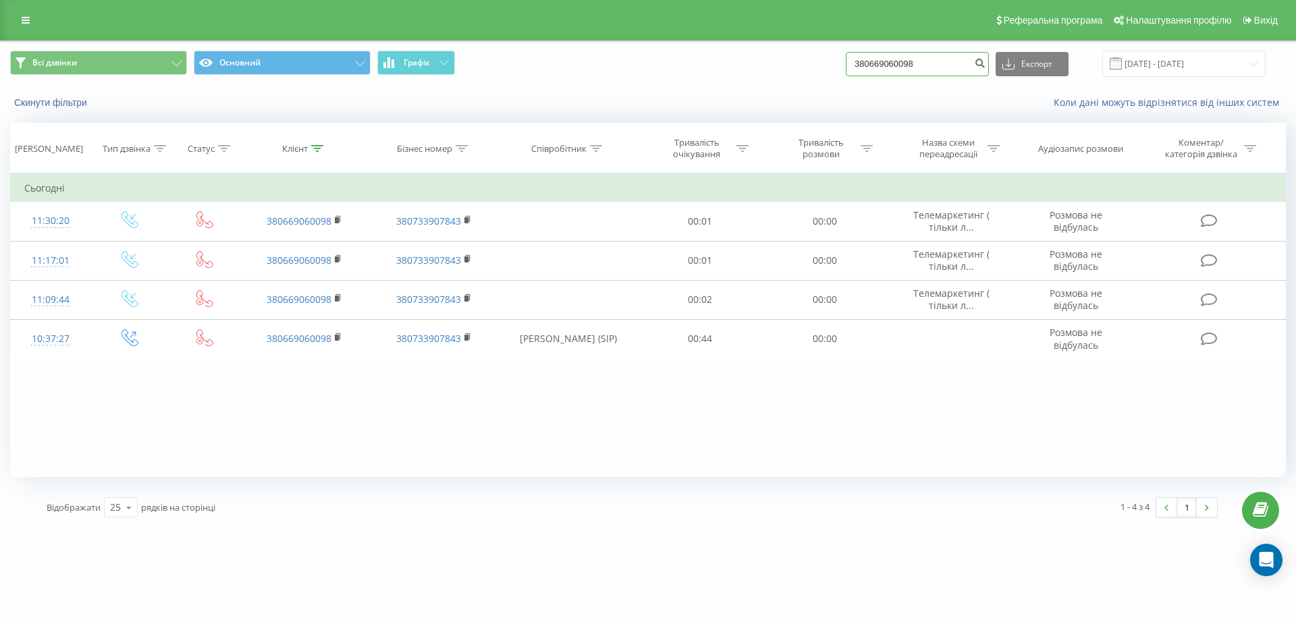
drag, startPoint x: 952, startPoint y: 61, endPoint x: 691, endPoint y: 100, distance: 264.0
click at [691, 100] on div "Всі дзвінки Основний Графік 380669060098 Експорт .csv .xls .xlsx 19.05.2025 - 1…" at bounding box center [648, 80] width 1294 height 78
paste input "380635964544"
type input "380635964544"
click at [985, 62] on icon "submit" at bounding box center [979, 61] width 11 height 8
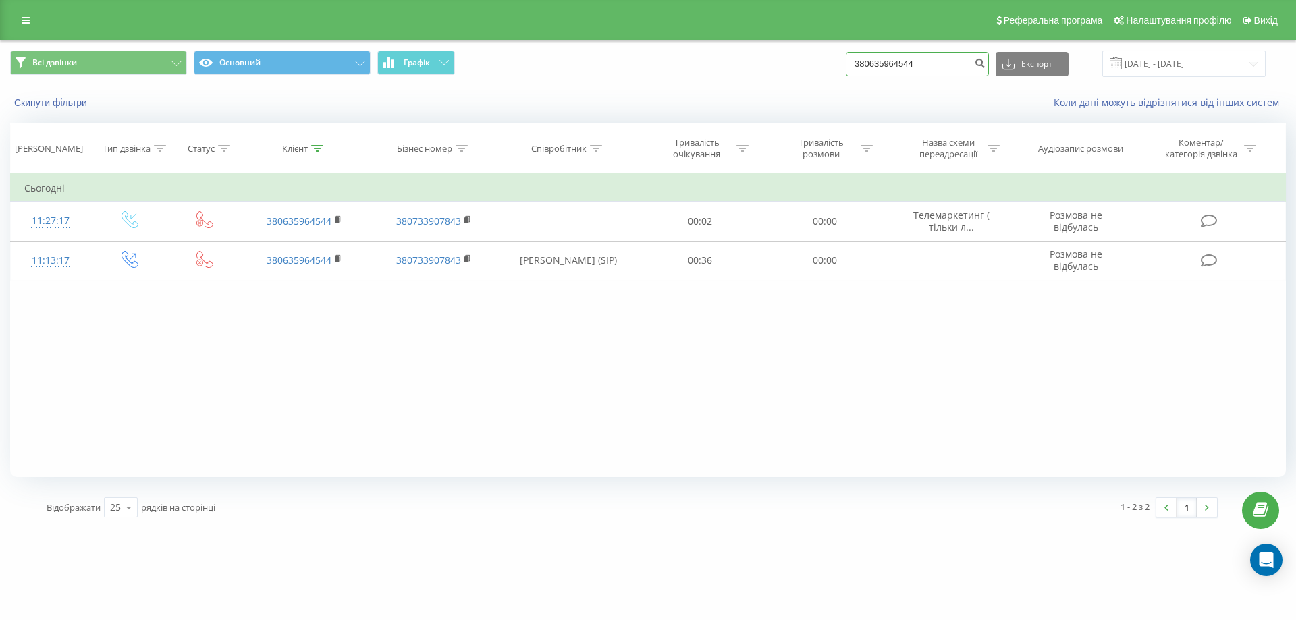
drag, startPoint x: 943, startPoint y: 59, endPoint x: 763, endPoint y: 66, distance: 179.6
click at [763, 66] on div "Всі дзвінки Основний Графік 380635964544 Експорт .csv .xls .xlsx [DATE] - [DATE]" at bounding box center [648, 64] width 1276 height 26
paste input "380995567896"
type input "380995567896"
click at [985, 63] on icon "submit" at bounding box center [979, 61] width 11 height 8
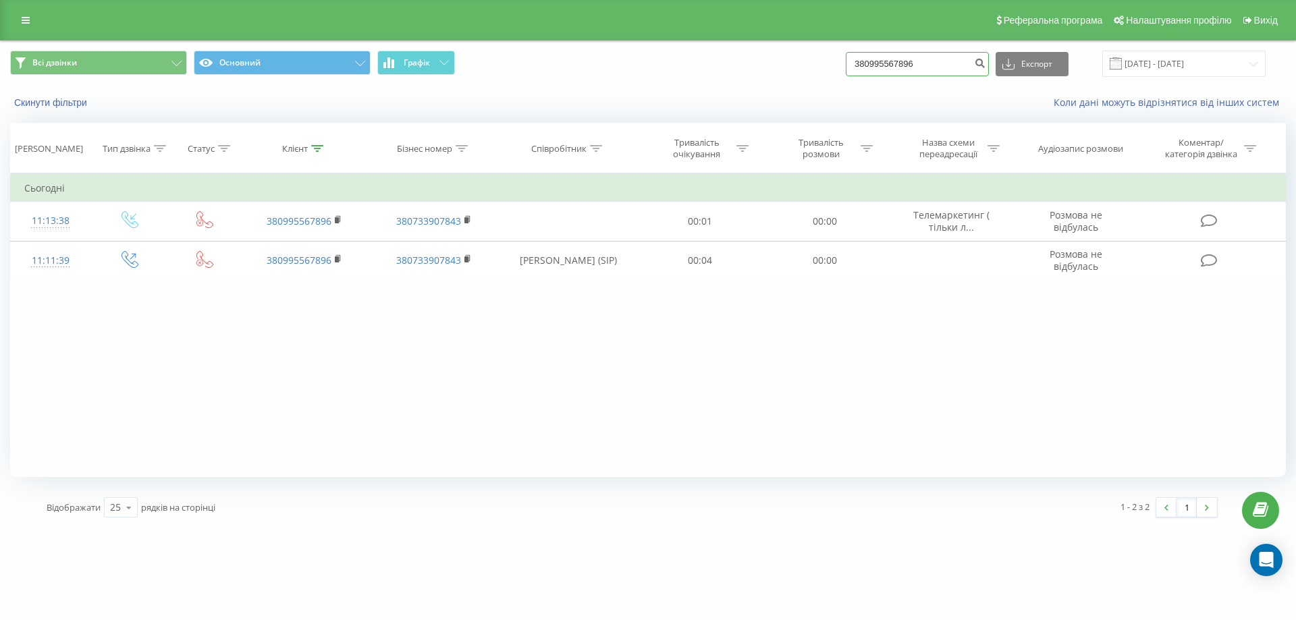
drag, startPoint x: 950, startPoint y: 70, endPoint x: 779, endPoint y: 59, distance: 171.0
click at [780, 61] on div "Всі дзвінки Основний Графік 380995567896 Експорт .csv .xls .xlsx [DATE] - [DATE]" at bounding box center [648, 64] width 1276 height 26
paste input "380666851707"
type input "380666851707"
click at [985, 62] on icon "submit" at bounding box center [979, 61] width 11 height 8
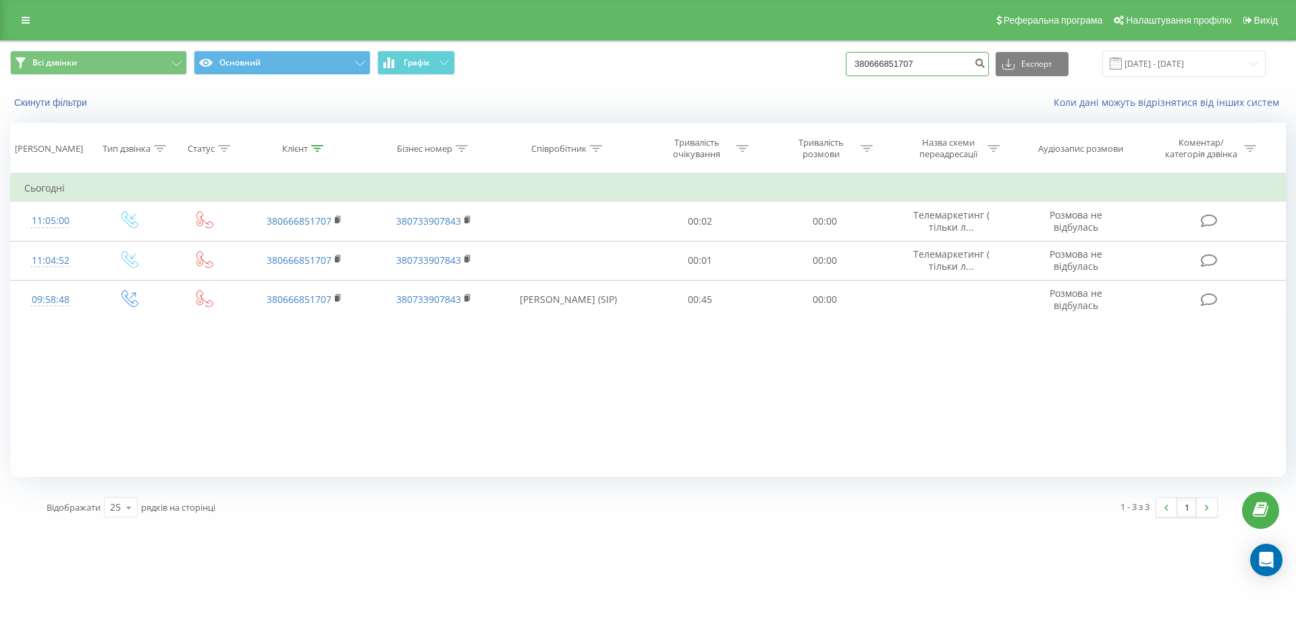
drag, startPoint x: 958, startPoint y: 68, endPoint x: 818, endPoint y: 62, distance: 140.5
click at [818, 62] on div "Всі дзвінки Основний Графік 380666851707 Експорт .csv .xls .xlsx 19.05.2025 - 1…" at bounding box center [648, 64] width 1276 height 26
paste input "380956550009"
type input "380956550009"
click at [985, 65] on icon "submit" at bounding box center [979, 61] width 11 height 8
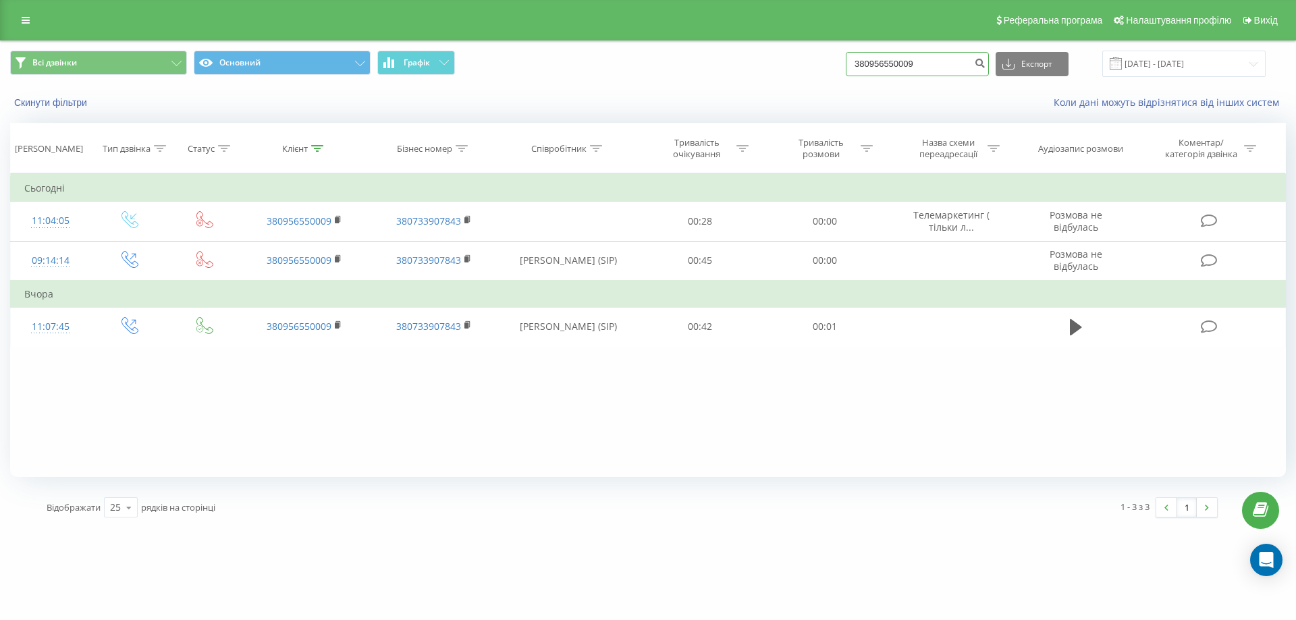
drag, startPoint x: 948, startPoint y: 69, endPoint x: 756, endPoint y: 72, distance: 192.4
click at [756, 72] on div "Всі дзвінки Основний Графік 380956550009 Експорт .csv .xls .xlsx 19.05.2025 - 1…" at bounding box center [648, 64] width 1276 height 26
paste input "380661826159"
type input "380661826159"
click at [985, 59] on icon "submit" at bounding box center [979, 61] width 11 height 8
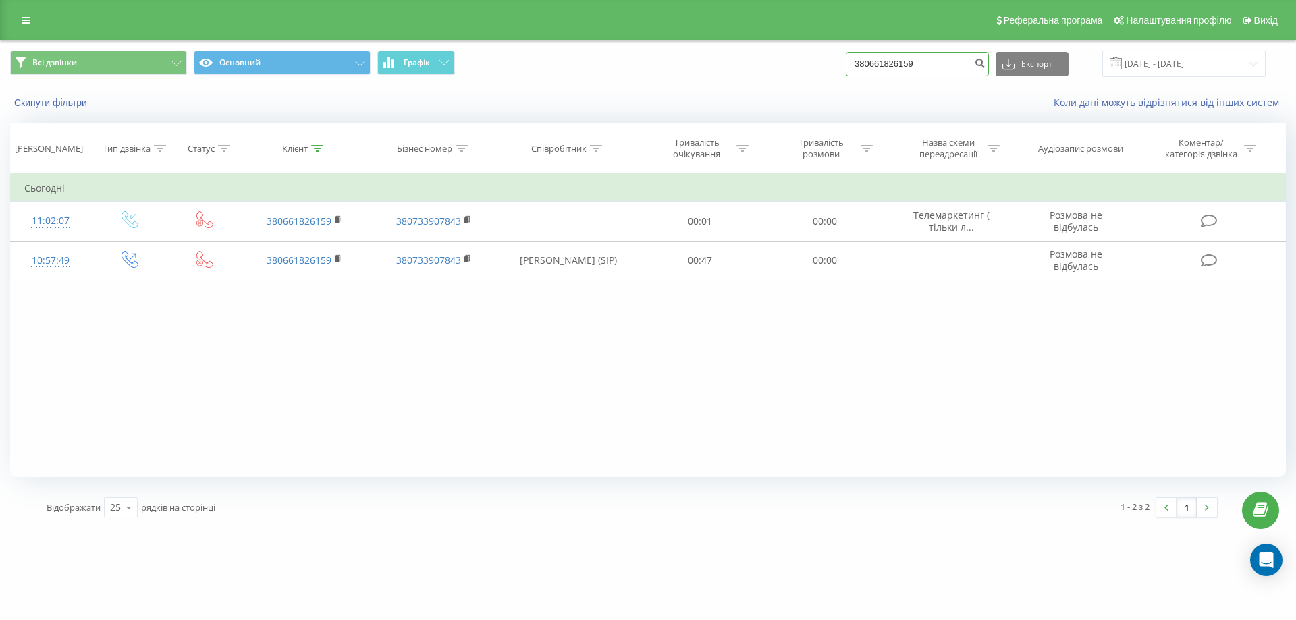
drag, startPoint x: 972, startPoint y: 59, endPoint x: 744, endPoint y: 103, distance: 232.4
click at [744, 103] on div "Всі дзвінки Основний Графік 380661826159 Експорт .csv .xls .xlsx [DATE] - [DATE…" at bounding box center [648, 80] width 1294 height 78
paste input "380689875178"
type input "380689875178"
click at [985, 65] on icon "submit" at bounding box center [979, 61] width 11 height 8
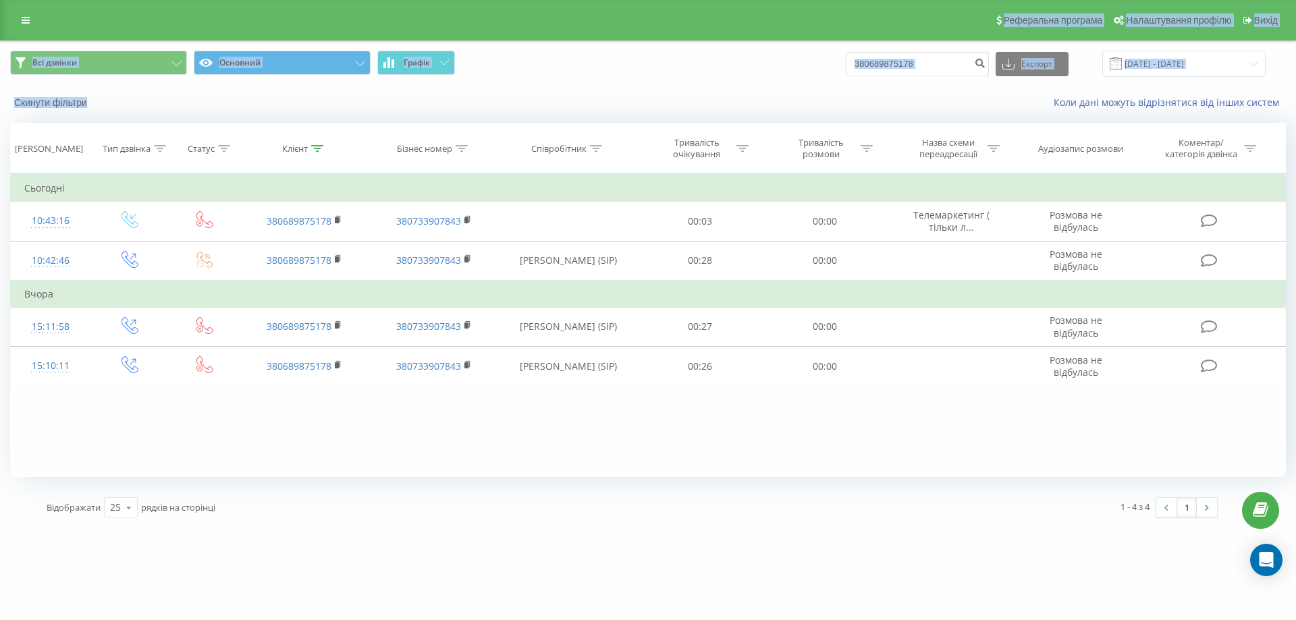
click at [715, 92] on div "Реферальна програма Налаштування профілю Вихід Всі дзвінки Основний Графік 3806…" at bounding box center [648, 264] width 1296 height 528
click at [939, 74] on input "380689875178" at bounding box center [917, 64] width 143 height 24
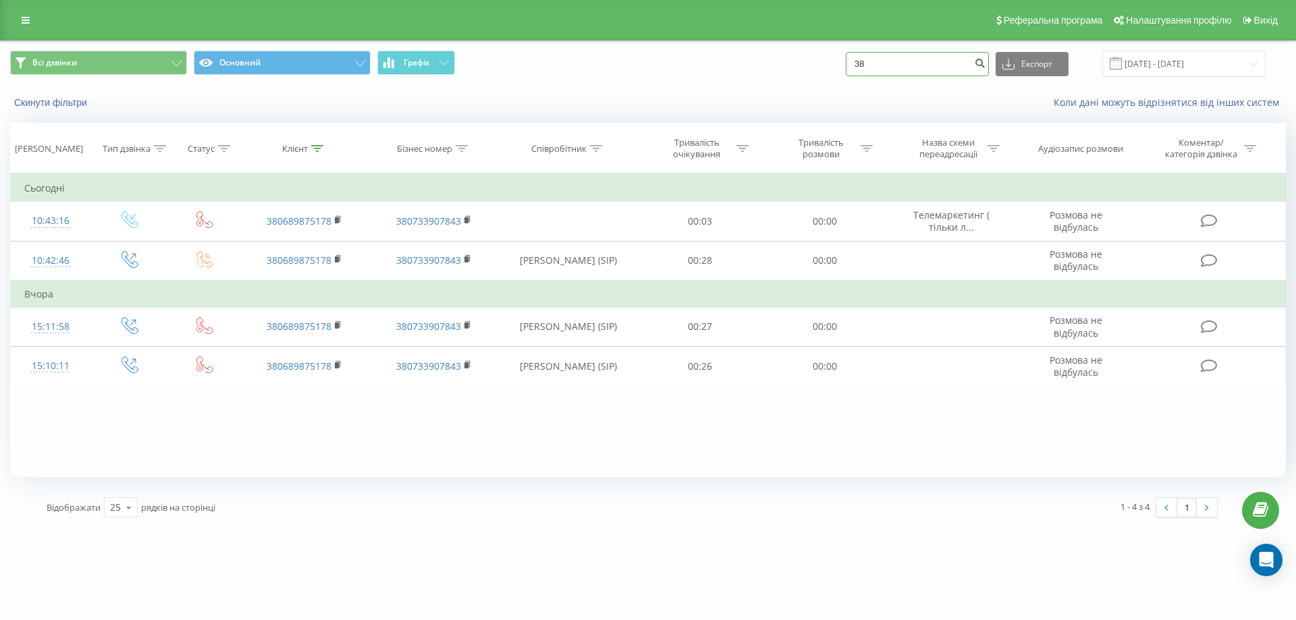
type input "3"
paste input "380677120389"
type input "380677120389"
click at [989, 67] on button "submit" at bounding box center [979, 64] width 18 height 24
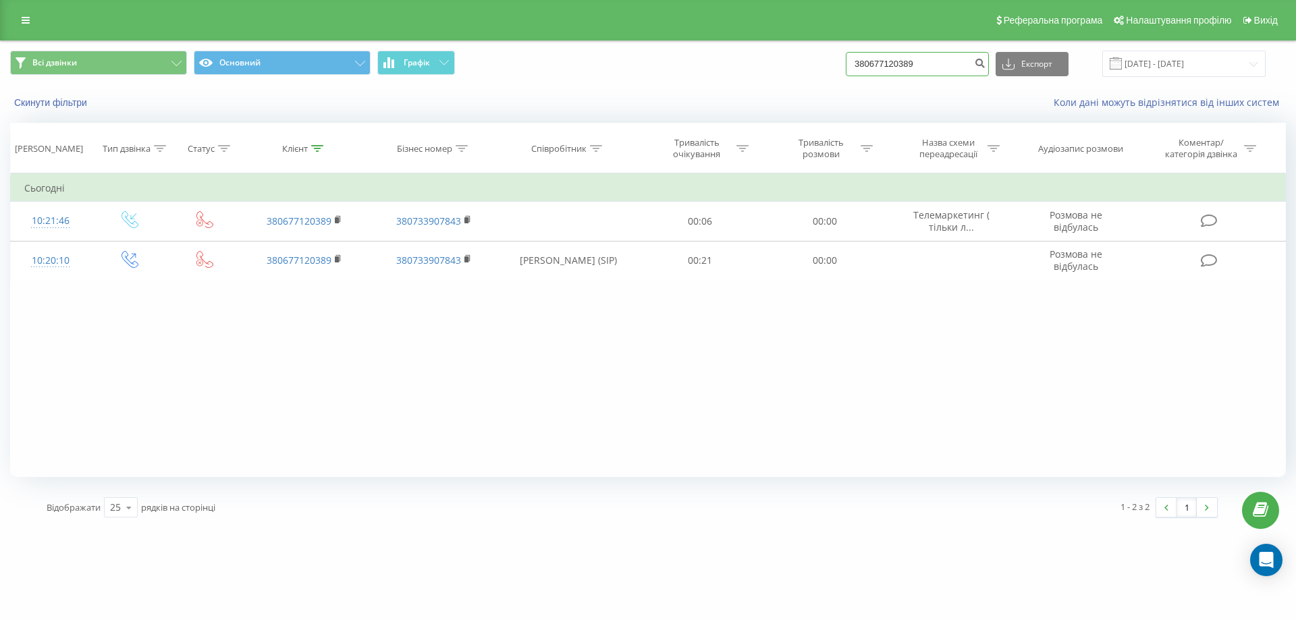
drag, startPoint x: 956, startPoint y: 70, endPoint x: 821, endPoint y: 74, distance: 135.0
click at [821, 74] on div "Всі дзвінки Основний Графік 380677120389 Експорт .csv .xls .xlsx [DATE] - [DATE]" at bounding box center [648, 64] width 1276 height 26
paste input "380639900996"
type input "380639900996"
click at [985, 64] on icon "submit" at bounding box center [979, 61] width 11 height 8
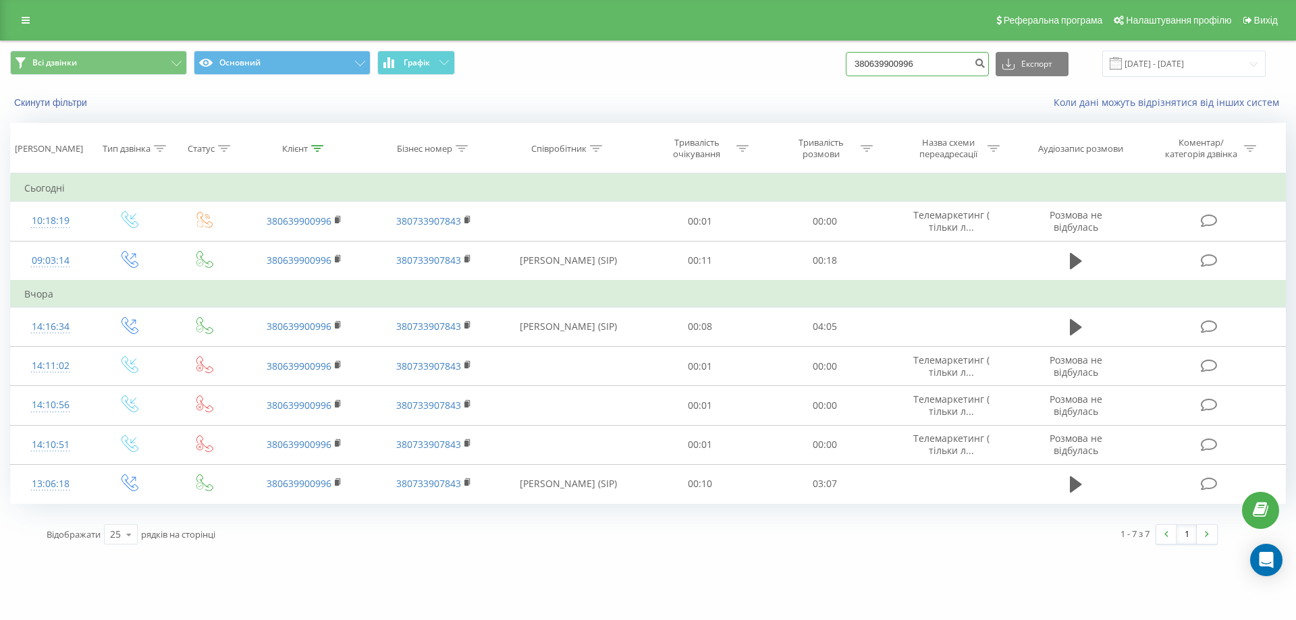
drag, startPoint x: 903, startPoint y: 66, endPoint x: 752, endPoint y: 79, distance: 151.7
click at [752, 79] on div "Всі дзвінки Основний Графік 380639900996 Експорт .csv .xls .xlsx 19.05.2025 - 1…" at bounding box center [648, 63] width 1294 height 45
paste input "380975964885"
type input "380975964885"
click at [985, 64] on icon "submit" at bounding box center [979, 61] width 11 height 8
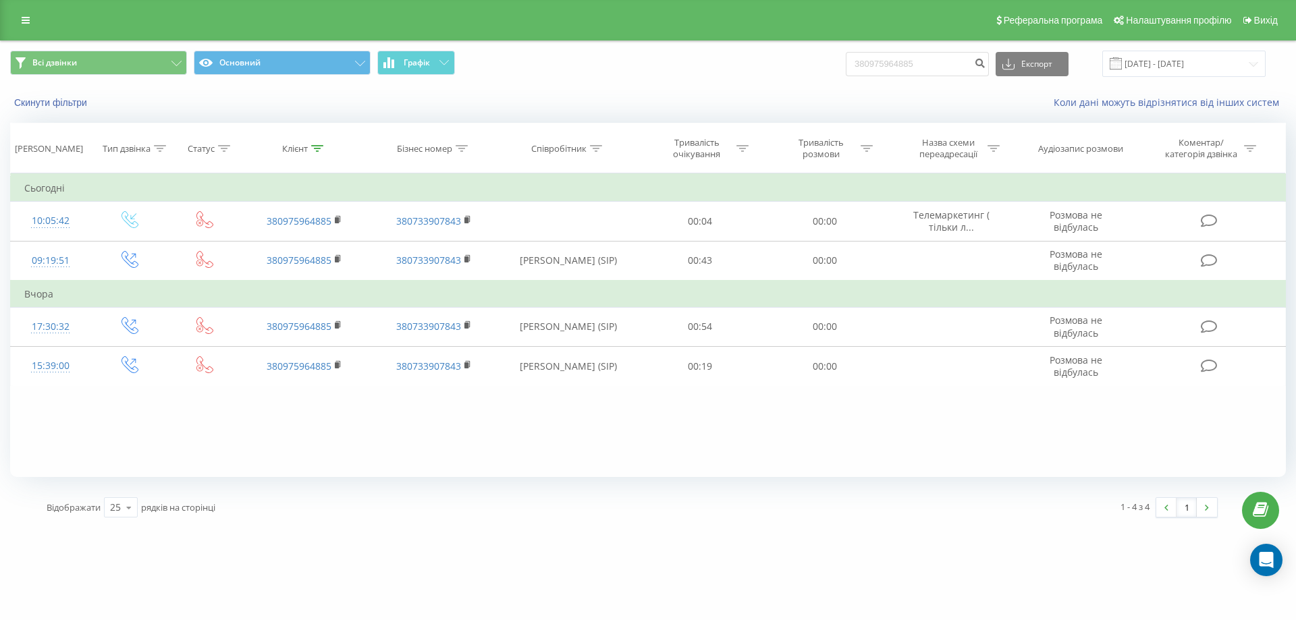
drag, startPoint x: 963, startPoint y: 44, endPoint x: 869, endPoint y: 80, distance: 100.4
click at [840, 81] on div "Всі дзвінки Основний Графік 380975964885 Експорт .csv .xls .xlsx [DATE] - [DATE]" at bounding box center [648, 63] width 1294 height 45
drag, startPoint x: 938, startPoint y: 63, endPoint x: 767, endPoint y: 86, distance: 172.4
click at [767, 86] on div "Всі дзвінки Основний Графік 380975964885 Експорт .csv .xls .xlsx [DATE] - [DATE…" at bounding box center [648, 80] width 1294 height 78
paste input "380930501389"
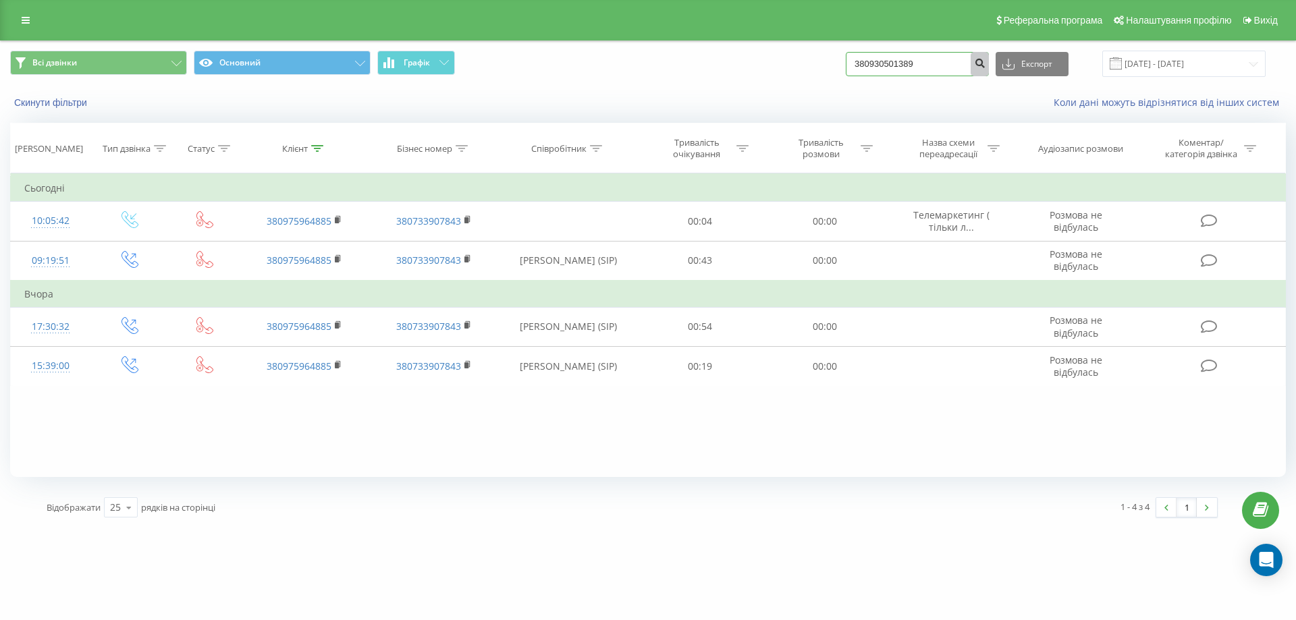
type input "380930501389"
click at [985, 57] on icon "submit" at bounding box center [979, 61] width 11 height 8
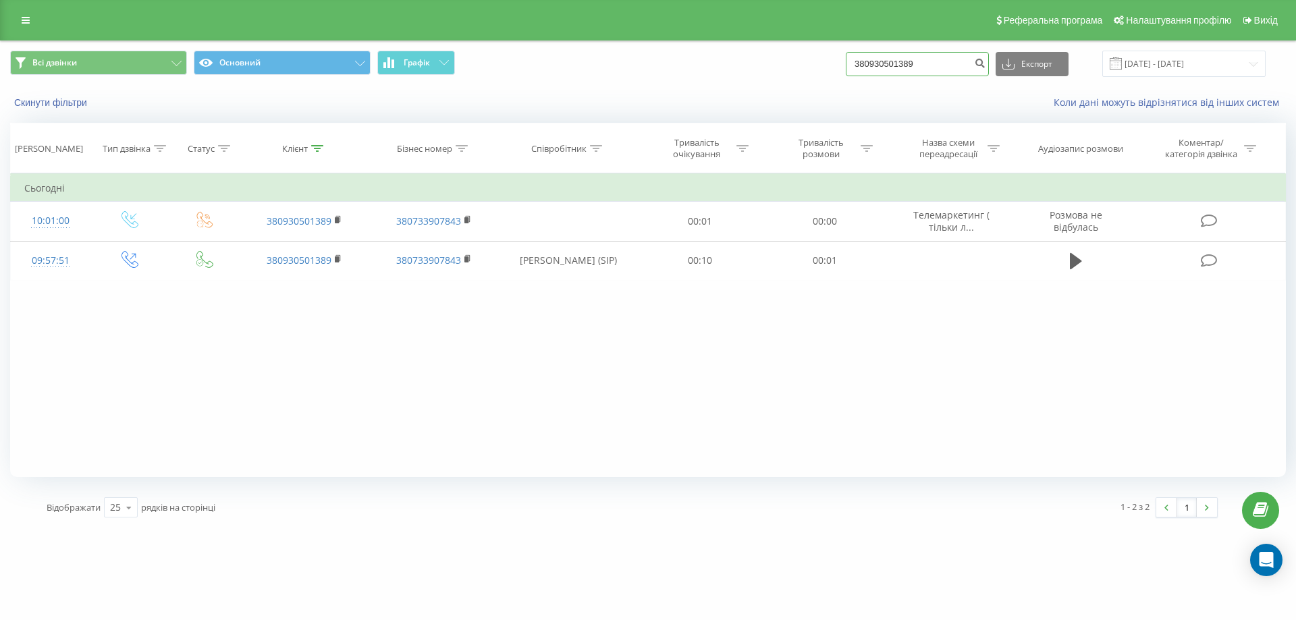
drag, startPoint x: 962, startPoint y: 70, endPoint x: 806, endPoint y: 52, distance: 157.0
click at [806, 52] on div "Всі дзвінки Основний Графік 380930501389 Експорт .csv .xls .xlsx 19.05.2025 - 1…" at bounding box center [648, 64] width 1276 height 26
paste input "380976058987"
type input "380976058987"
click at [988, 65] on button "submit" at bounding box center [979, 64] width 18 height 24
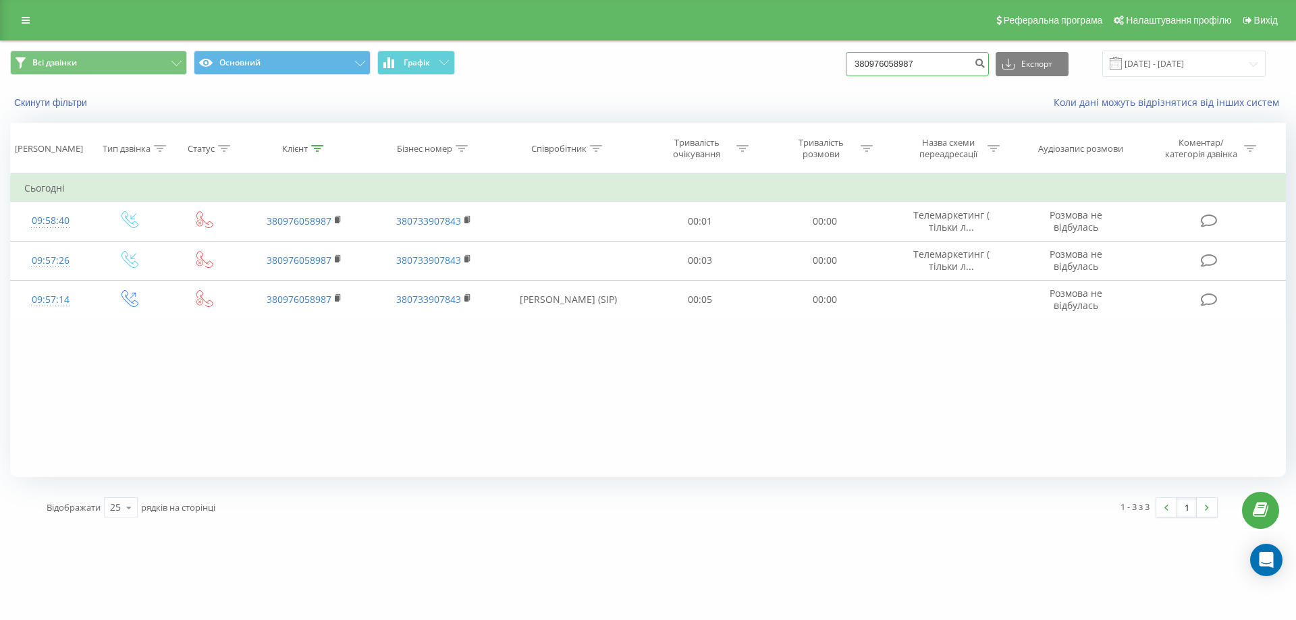
drag, startPoint x: 906, startPoint y: 87, endPoint x: 764, endPoint y: 102, distance: 142.5
click at [764, 102] on div "Всі дзвінки Основний Графік 380976058987 Експорт .csv .xls .xlsx [DATE] - [DATE…" at bounding box center [648, 80] width 1294 height 78
paste input "380634340181"
type input "380634340181"
click at [988, 56] on button "submit" at bounding box center [979, 64] width 18 height 24
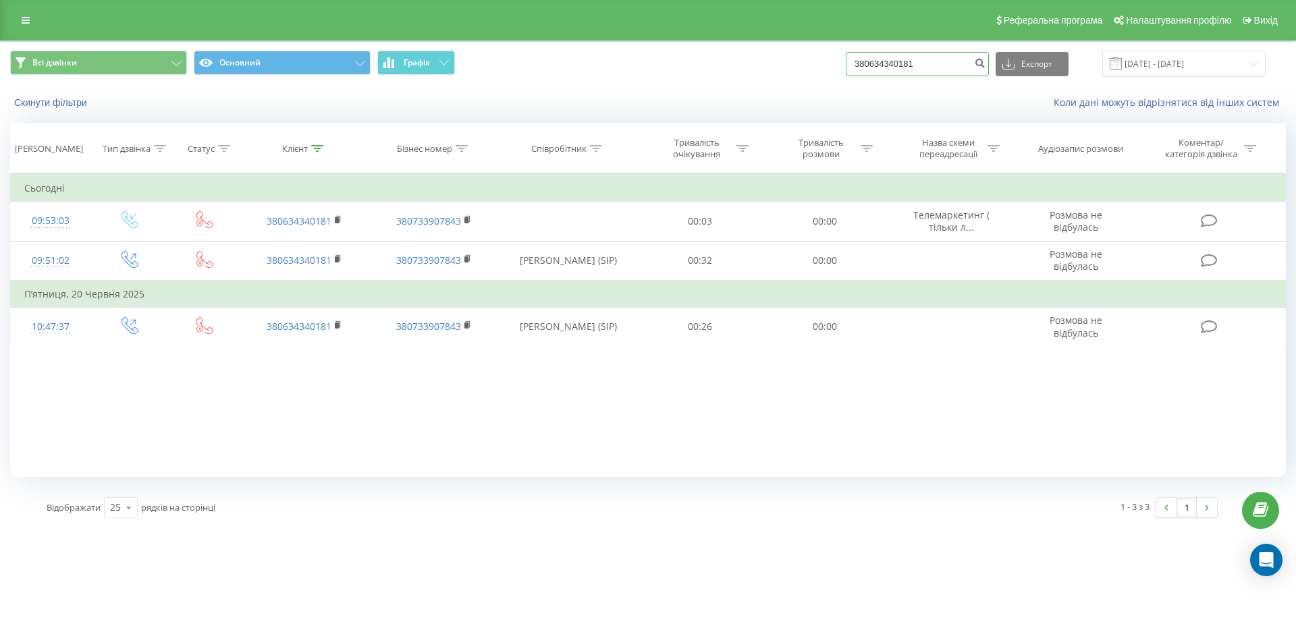
drag, startPoint x: 966, startPoint y: 69, endPoint x: 778, endPoint y: 94, distance: 189.9
click at [778, 94] on div "Всі дзвінки Основний Графік 380634340181 Експорт .csv .xls .xlsx 19.05.2025 - 1…" at bounding box center [648, 80] width 1294 height 78
paste input "380636881970"
type input "380636881970"
click at [985, 64] on icon "submit" at bounding box center [979, 61] width 11 height 8
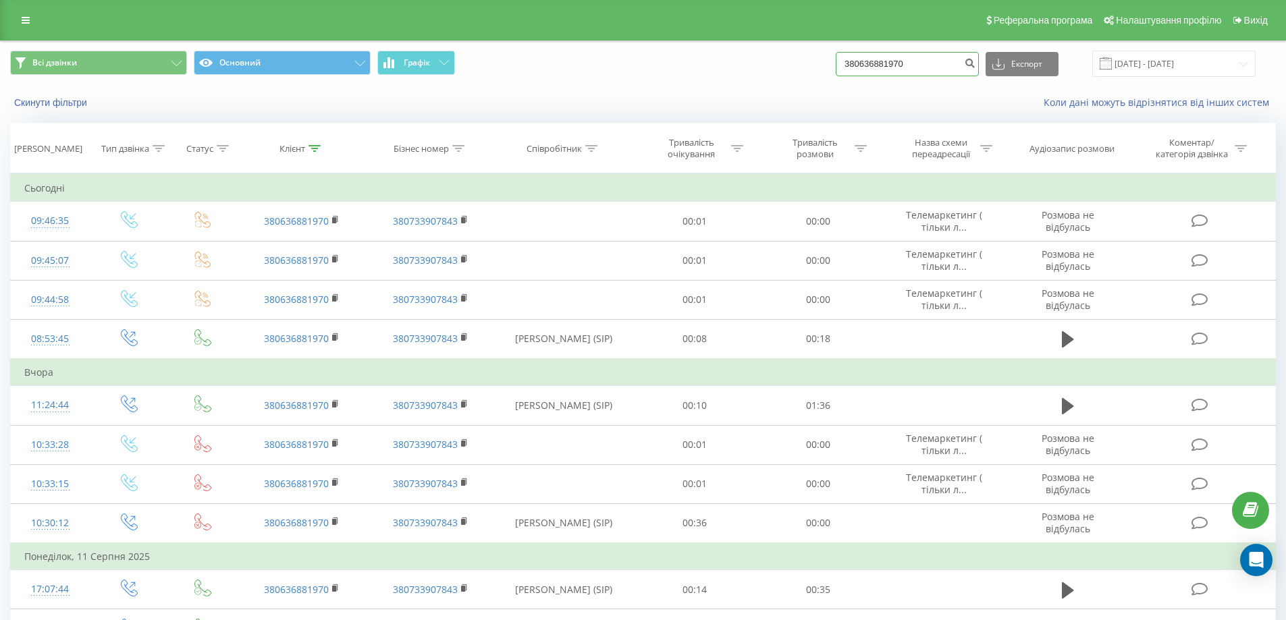
drag, startPoint x: 927, startPoint y: 67, endPoint x: 726, endPoint y: 65, distance: 201.8
click at [726, 65] on div "Всі дзвінки Основний Графік 380636881970 Експорт .csv .xls .xlsx 19.05.2025 - 1…" at bounding box center [642, 64] width 1265 height 26
paste input "380664435588"
type input "380664435588"
click at [975, 62] on icon "submit" at bounding box center [969, 61] width 11 height 8
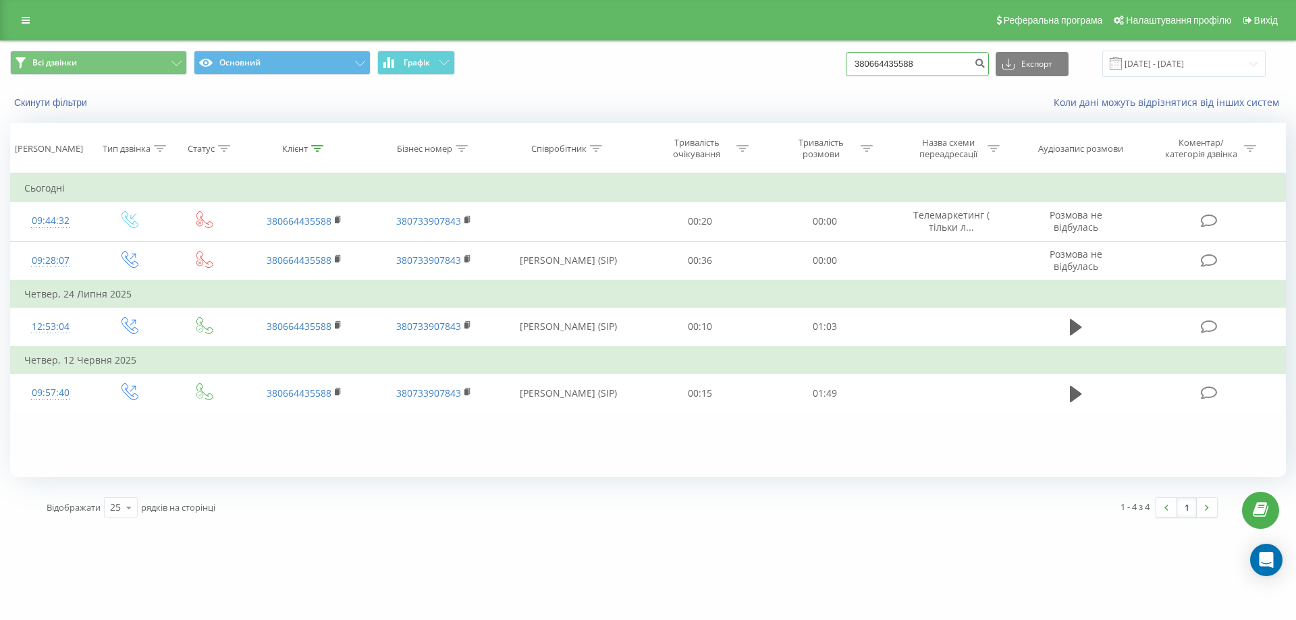
drag, startPoint x: 863, startPoint y: 82, endPoint x: 744, endPoint y: 86, distance: 119.5
click at [744, 86] on div "Всі дзвінки Основний Графік 380664435588 Експорт .csv .xls .xlsx 19.05.2025 - 1…" at bounding box center [648, 80] width 1294 height 78
paste input "380954321354"
type input "380954321354"
click at [985, 63] on icon "submit" at bounding box center [979, 61] width 11 height 8
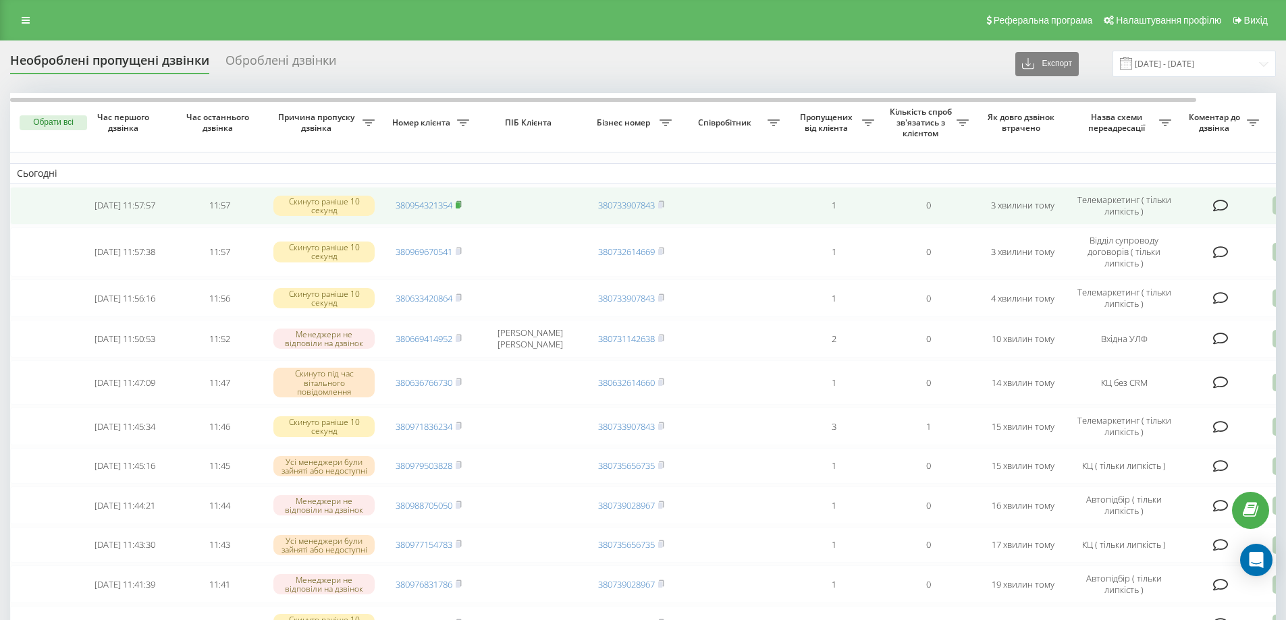
click at [462, 203] on icon at bounding box center [459, 204] width 6 height 8
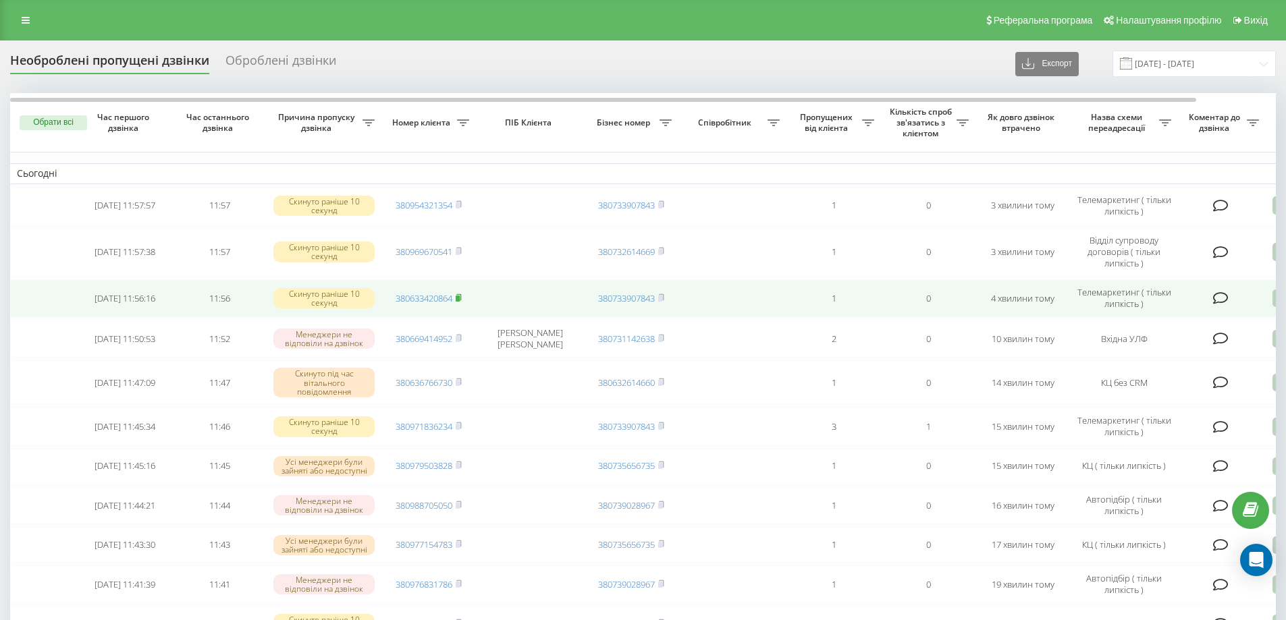
click at [462, 299] on icon at bounding box center [459, 298] width 6 height 8
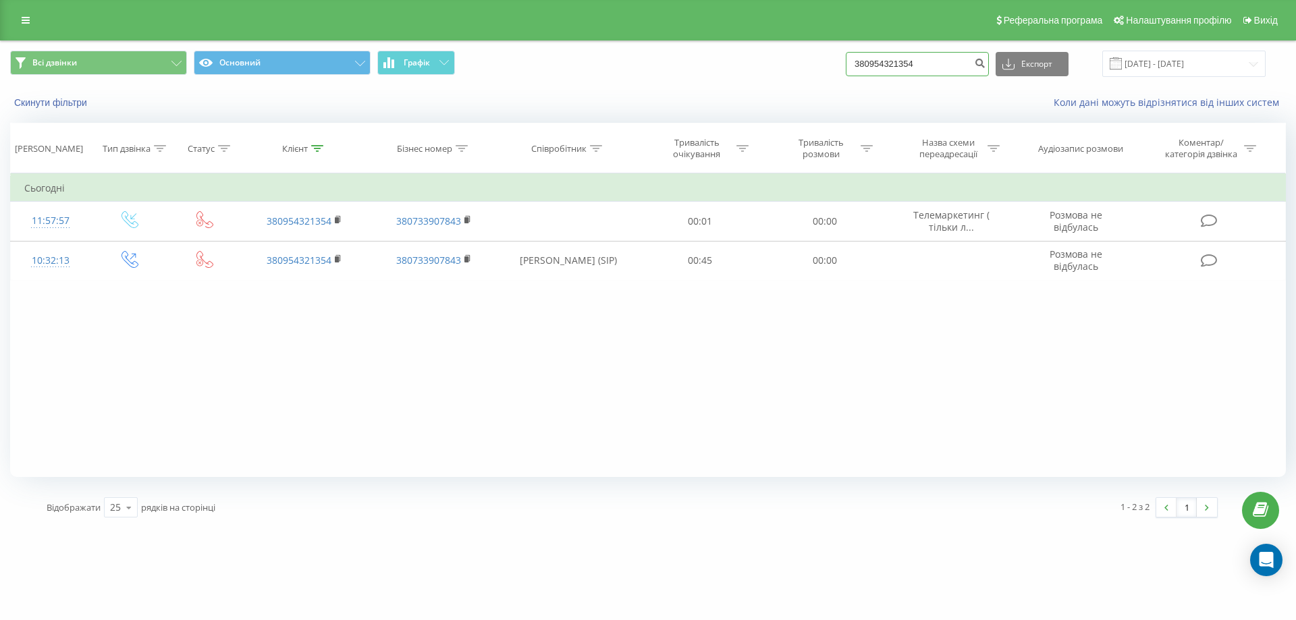
drag, startPoint x: 943, startPoint y: 76, endPoint x: 830, endPoint y: 87, distance: 114.0
click at [830, 87] on div "Всі дзвінки Основний Графік 380954321354 Експорт .csv .xls .xlsx [DATE] - [DATE…" at bounding box center [648, 80] width 1294 height 78
paste input "380633420864"
type input "380633420864"
click at [985, 64] on icon "submit" at bounding box center [979, 61] width 11 height 8
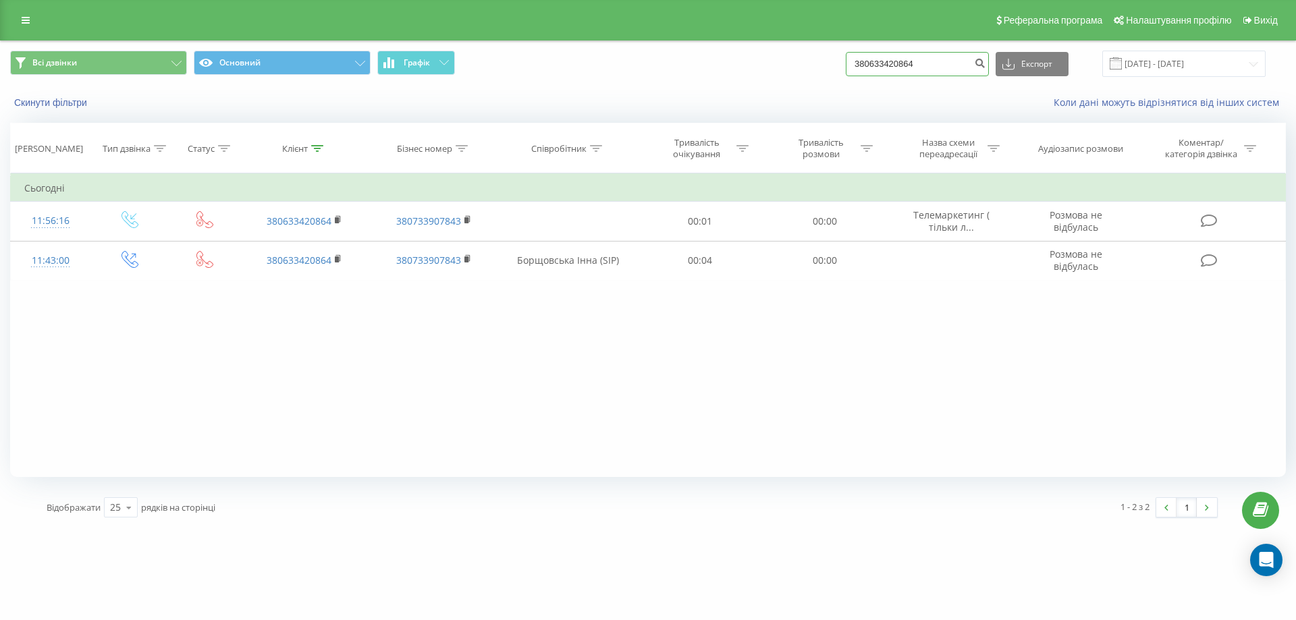
drag, startPoint x: 939, startPoint y: 64, endPoint x: 821, endPoint y: 67, distance: 117.5
click at [821, 67] on div "Всі дзвінки Основний Графік 380633420864 Експорт .csv .xls .xlsx [DATE] - [DATE]" at bounding box center [648, 64] width 1276 height 26
paste input "380684926540"
type input "380684926540"
click at [985, 59] on icon "submit" at bounding box center [979, 61] width 11 height 8
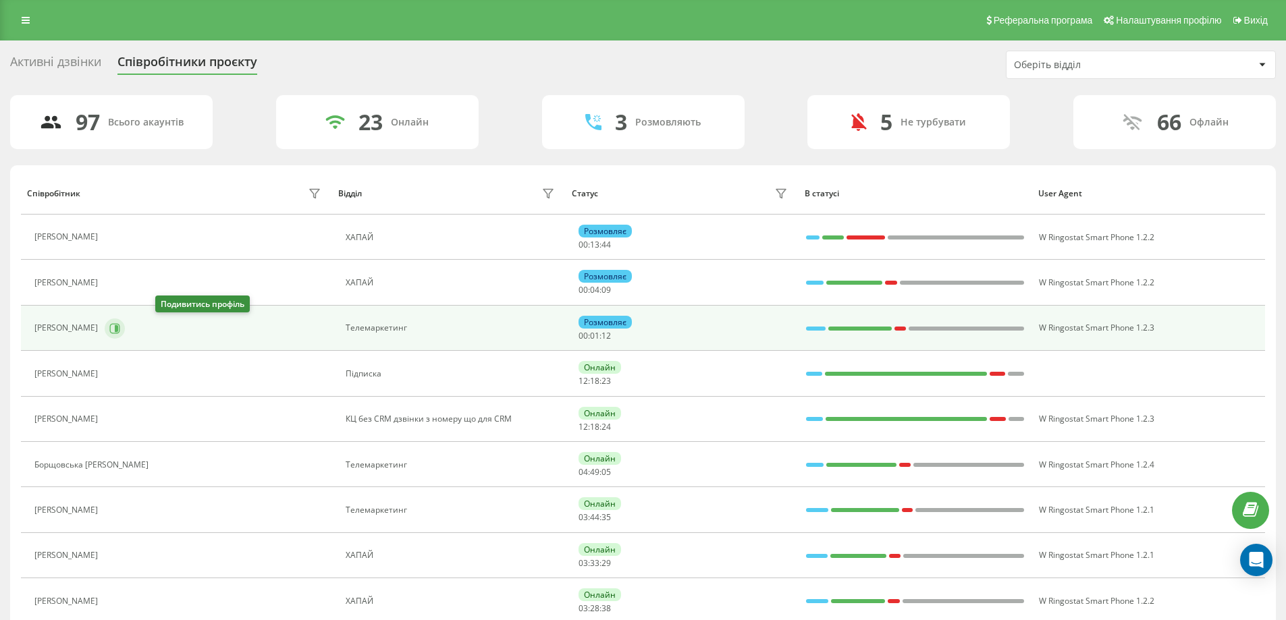
click at [120, 333] on icon at bounding box center [115, 328] width 10 height 10
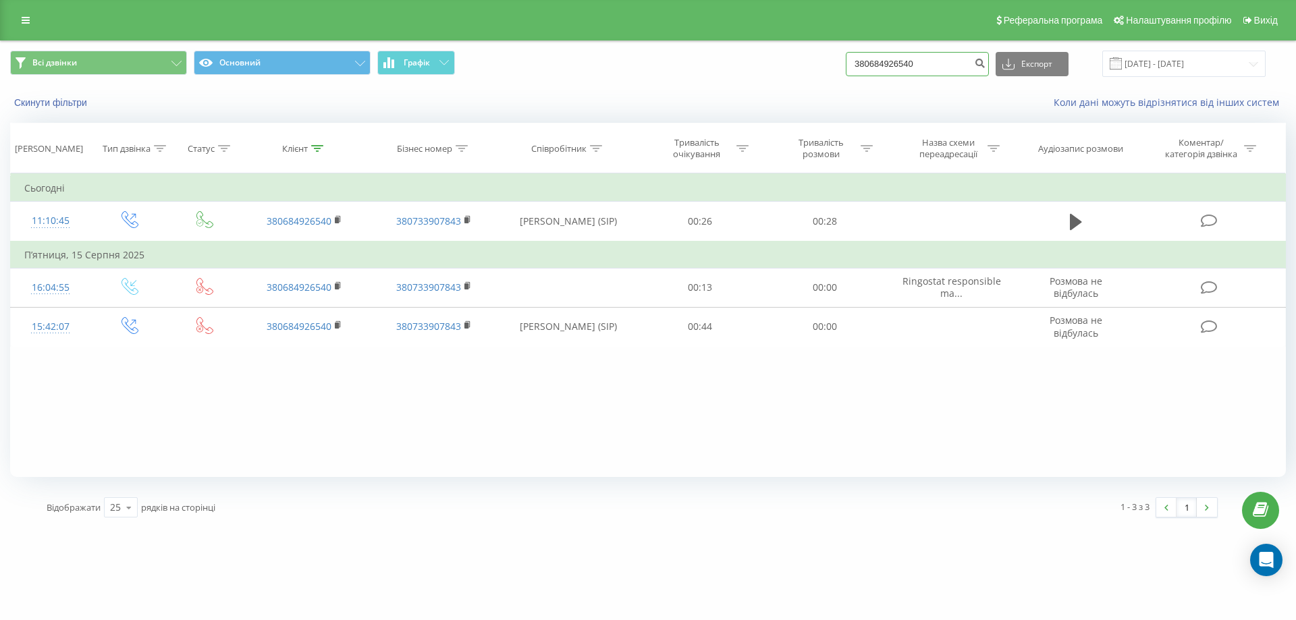
drag, startPoint x: 949, startPoint y: 74, endPoint x: 817, endPoint y: 92, distance: 133.5
click at [817, 92] on div "Всі дзвінки Основний Графік 380684926540 Експорт .csv .xls .xlsx 19.05.2025 - 1…" at bounding box center [648, 80] width 1294 height 78
drag, startPoint x: 881, startPoint y: 67, endPoint x: 750, endPoint y: 73, distance: 130.4
click at [750, 73] on div "Всі дзвінки Основний Графік Експорт .csv .xls .xlsx 19.05.2025 - 19.08.2025" at bounding box center [648, 64] width 1276 height 26
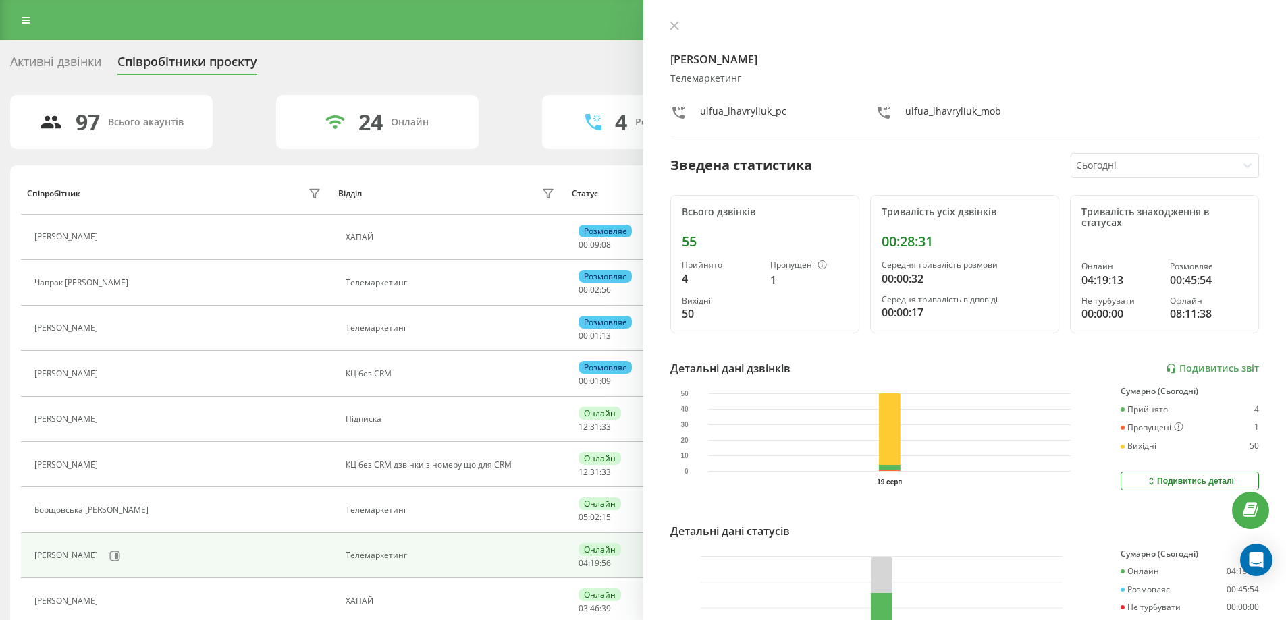
click at [717, 39] on div "[PERSON_NAME] ulfua_lhavryliuk_pc [PERSON_NAME]" at bounding box center [964, 79] width 589 height 118
